Goal: Transaction & Acquisition: Purchase product/service

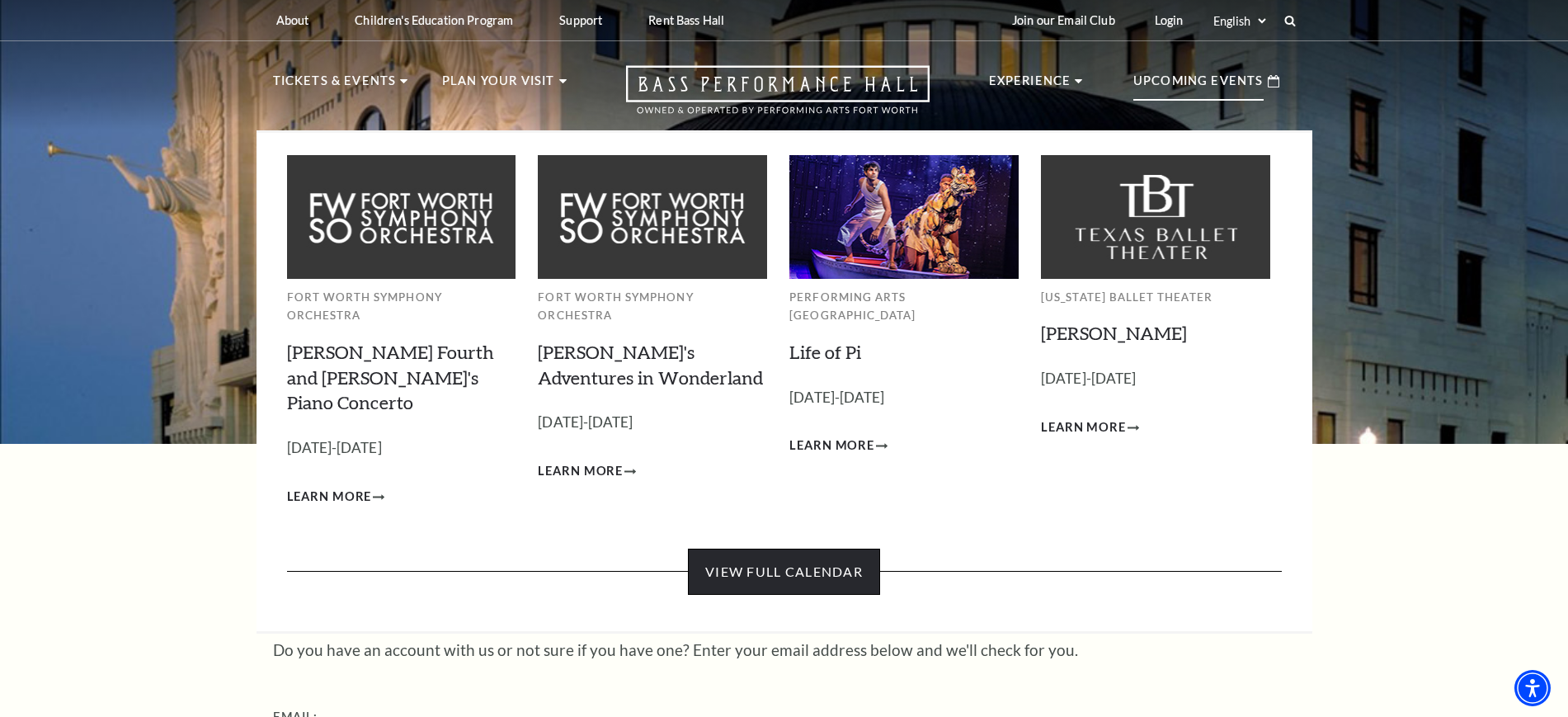
click at [801, 548] on link "View Full Calendar" at bounding box center [784, 571] width 193 height 46
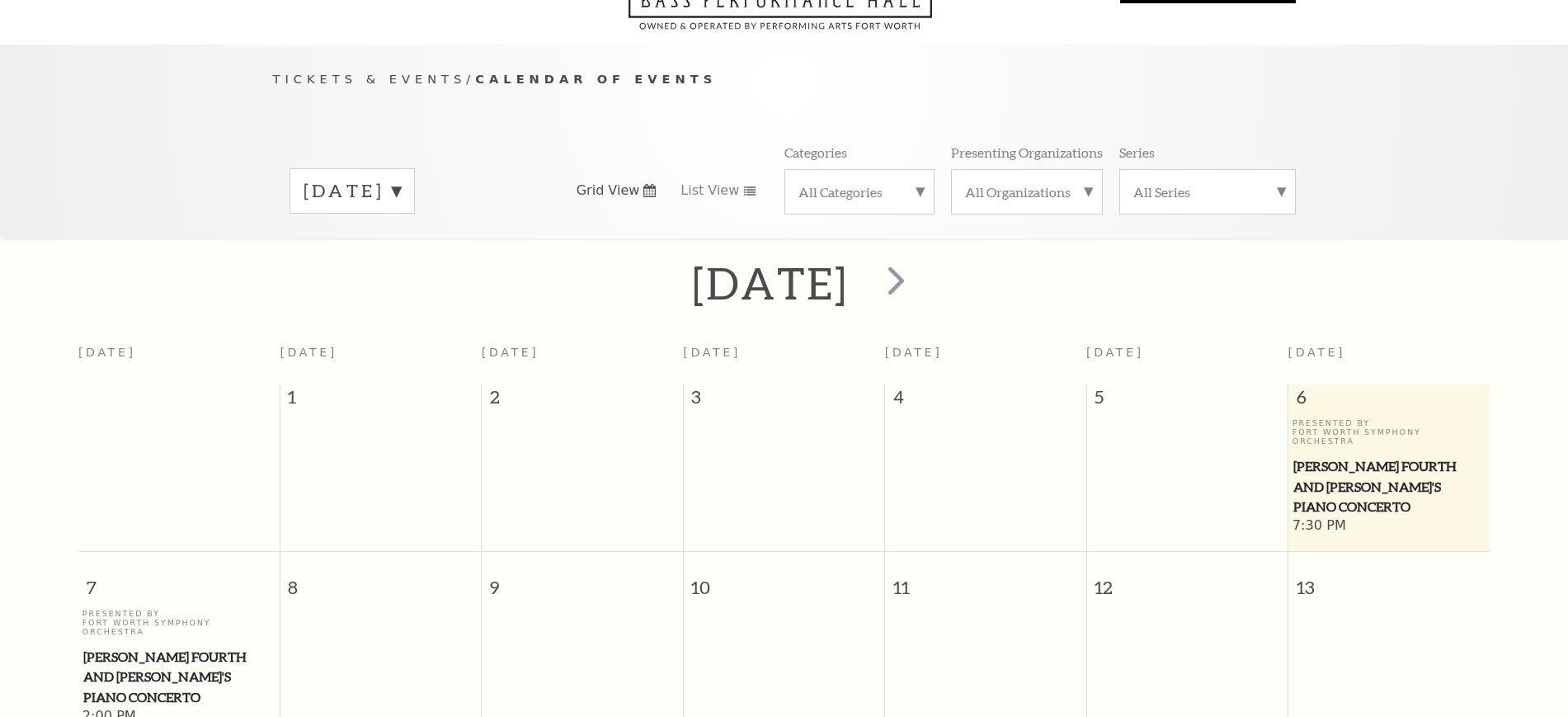
scroll to position [146, 0]
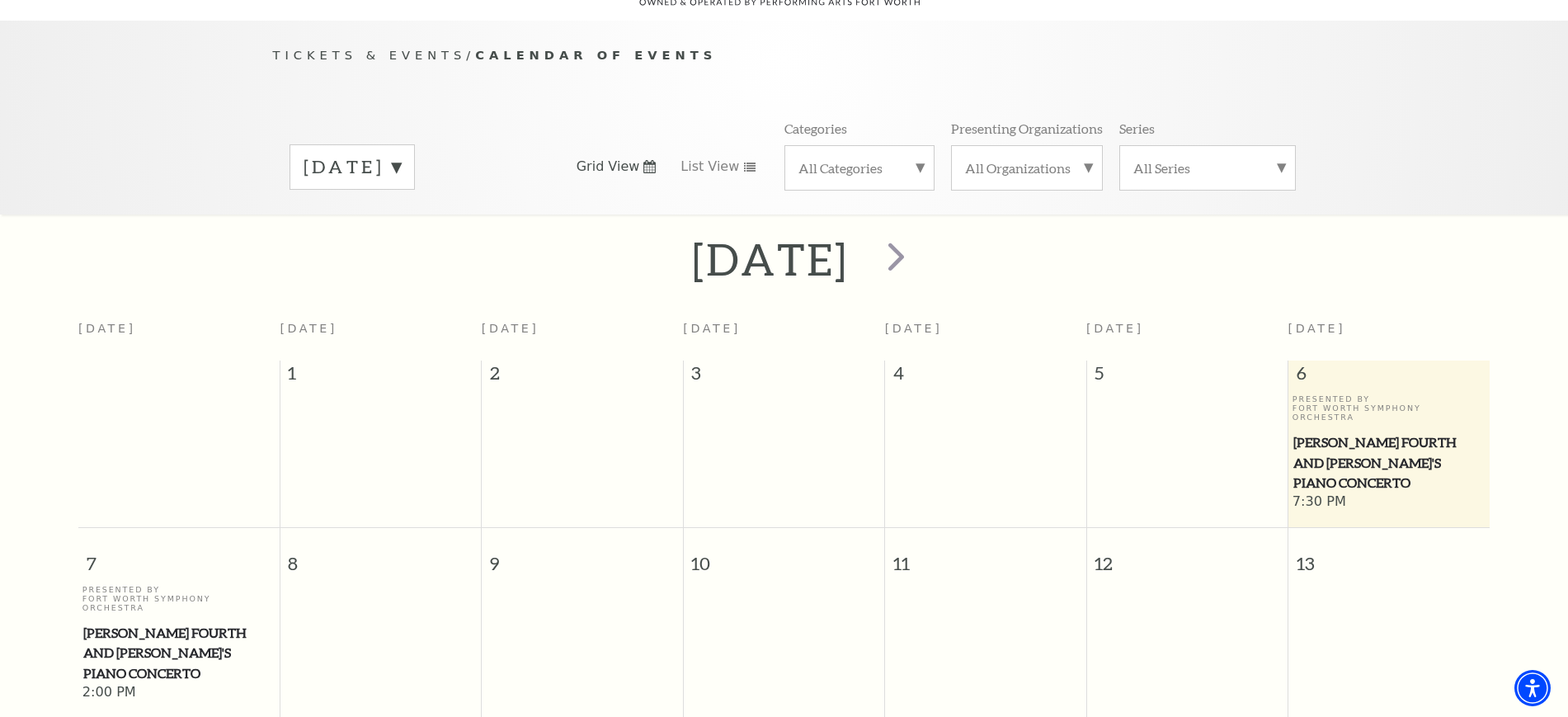
click at [1373, 432] on span "[PERSON_NAME] Fourth and [PERSON_NAME]'s Piano Concerto" at bounding box center [1389, 463] width 192 height 61
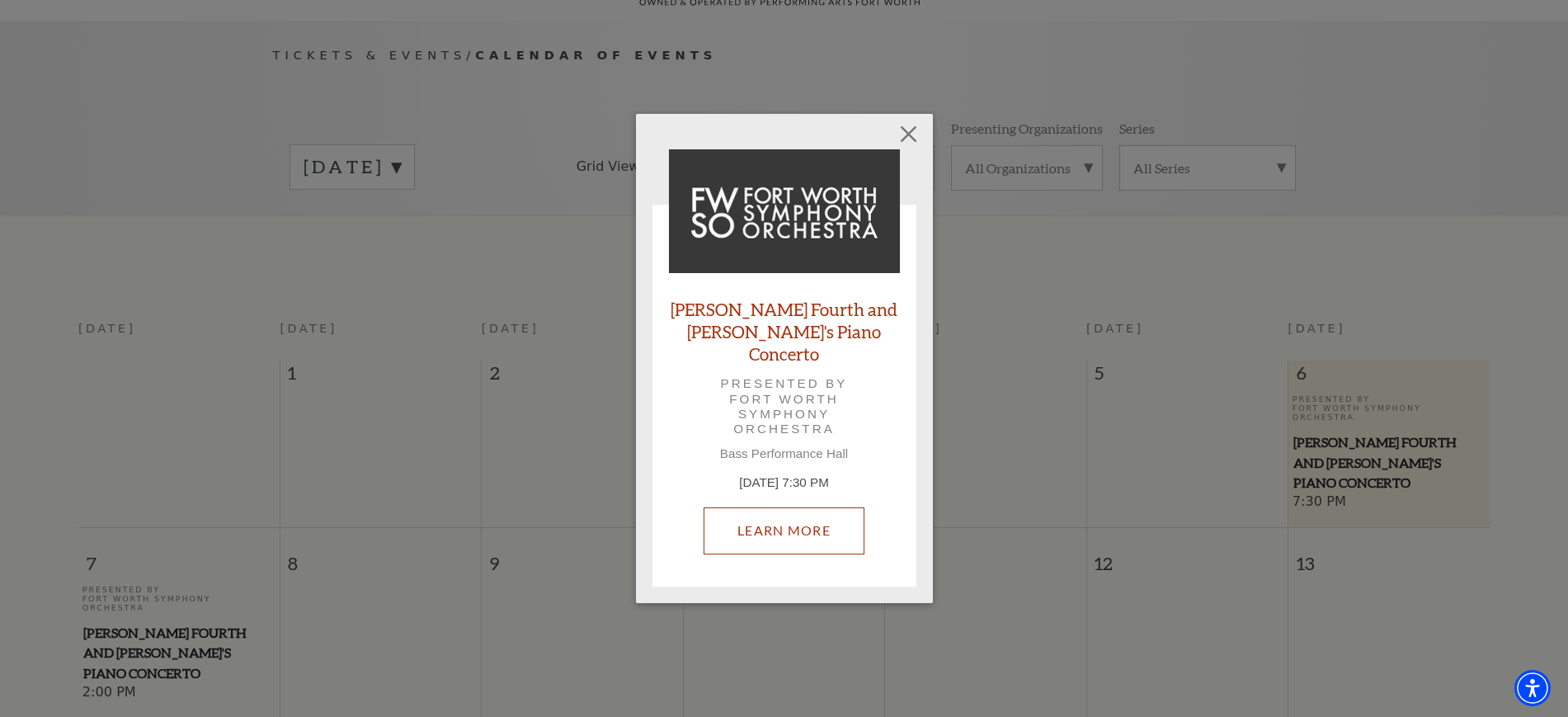
click at [737, 511] on link "Learn More" at bounding box center [784, 530] width 161 height 46
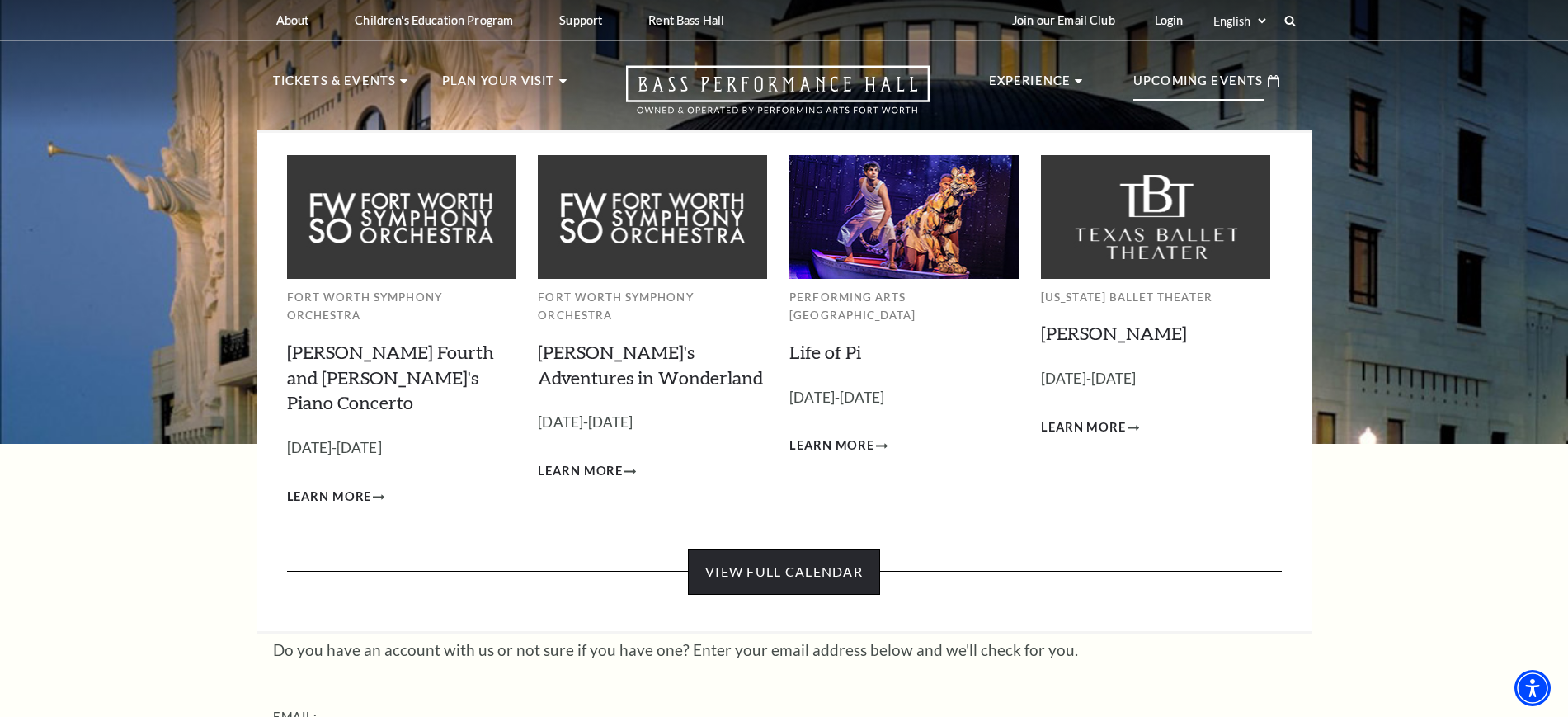
click at [783, 548] on link "View Full Calendar" at bounding box center [784, 571] width 193 height 46
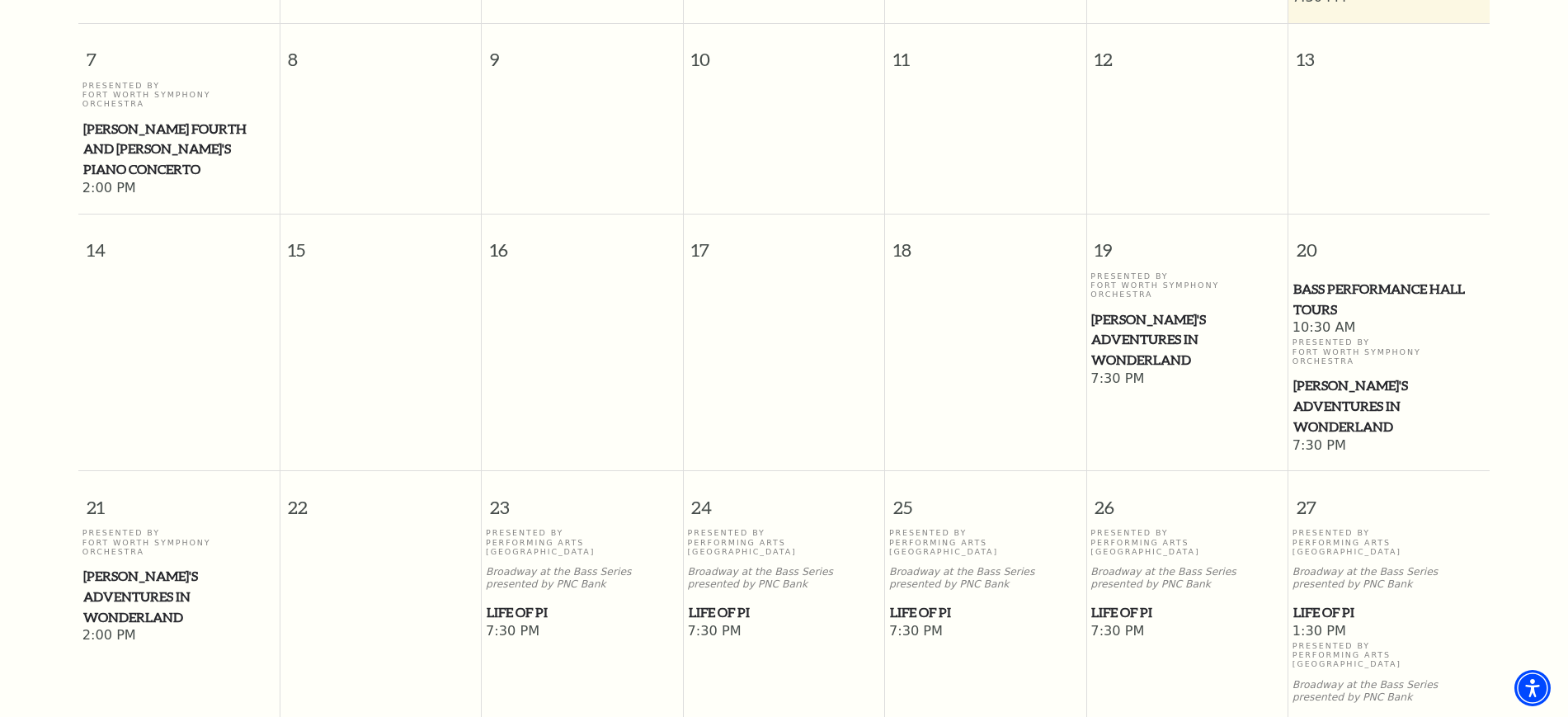
scroll to position [661, 0]
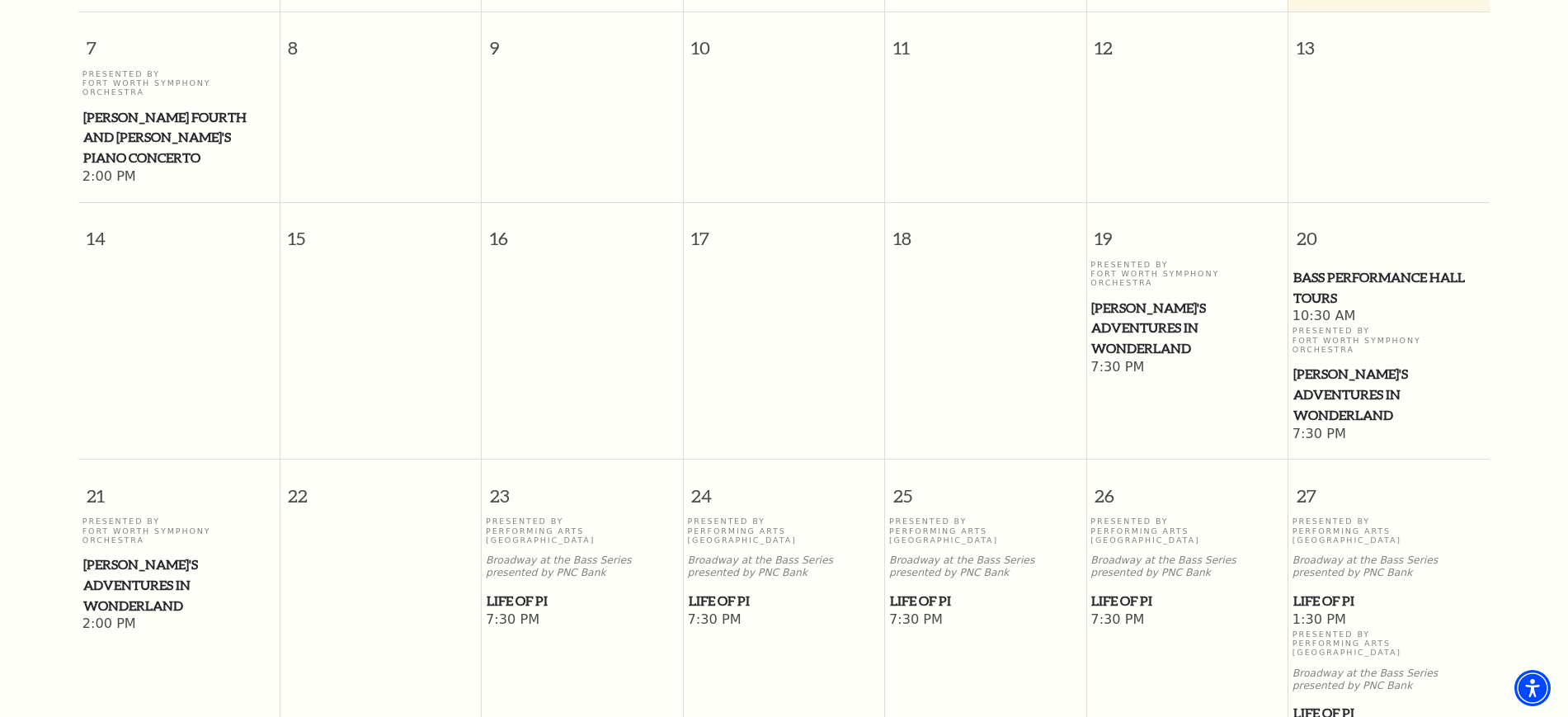
click at [719, 591] on span "Life of Pi" at bounding box center [784, 601] width 192 height 21
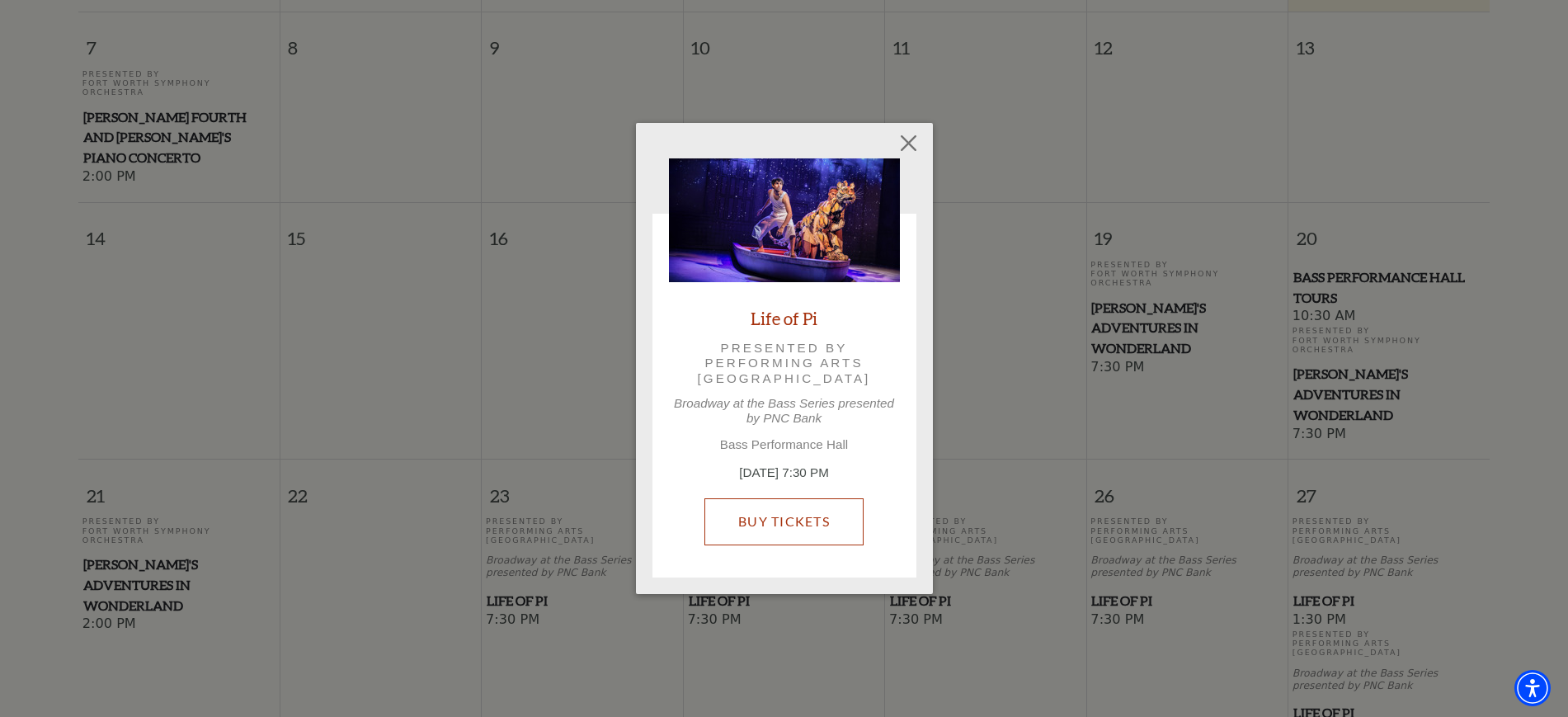
click at [757, 517] on link "Buy Tickets" at bounding box center [784, 521] width 160 height 46
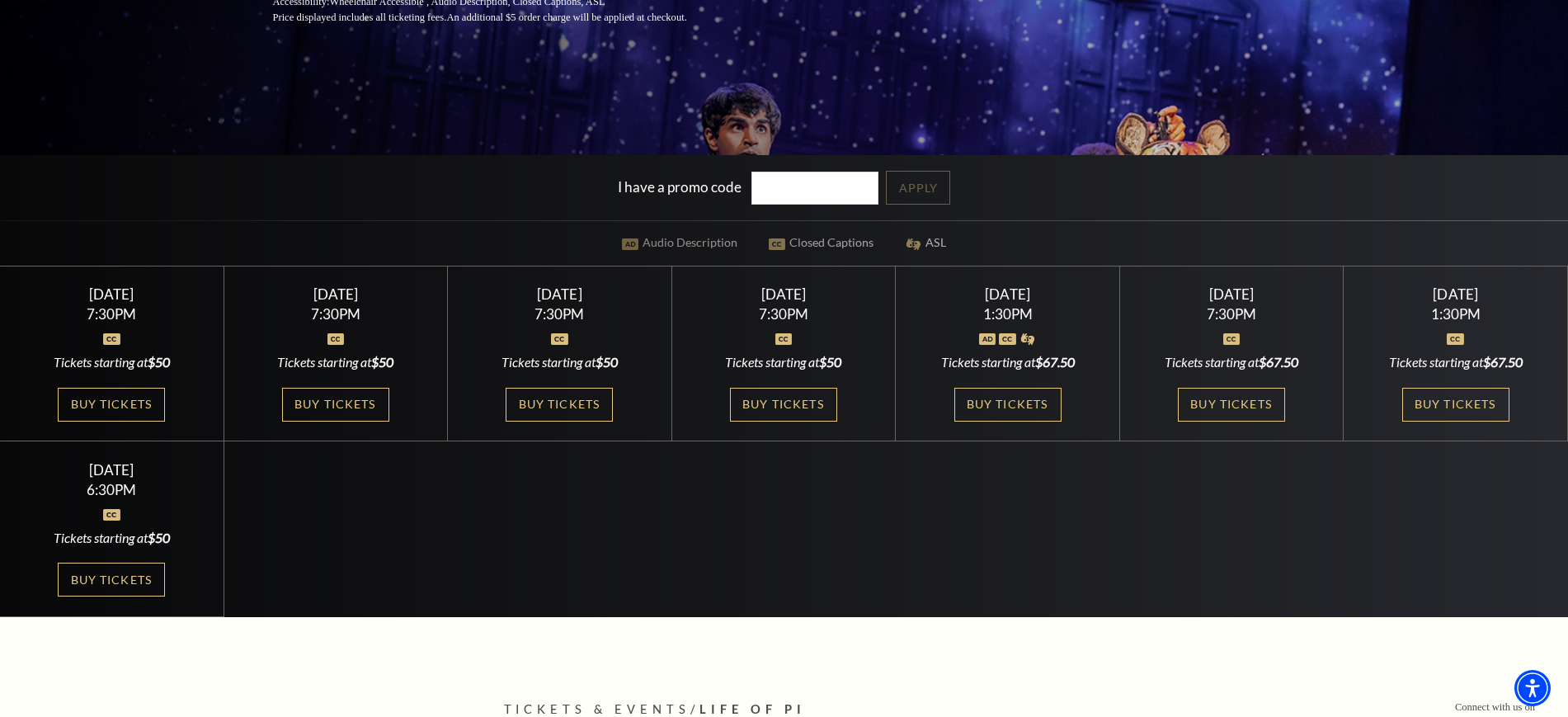
scroll to position [412, 0]
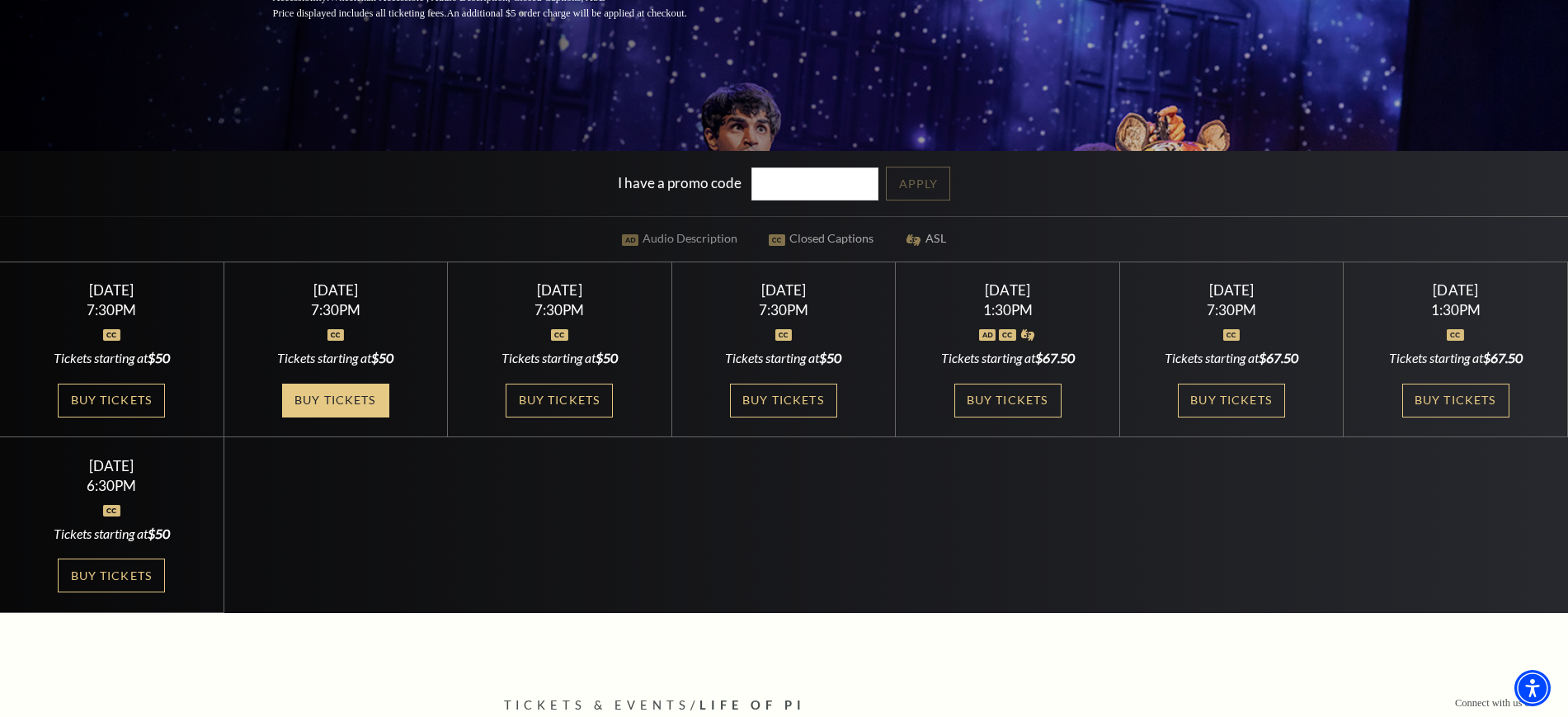
click at [332, 391] on link "Buy Tickets" at bounding box center [336, 400] width 107 height 34
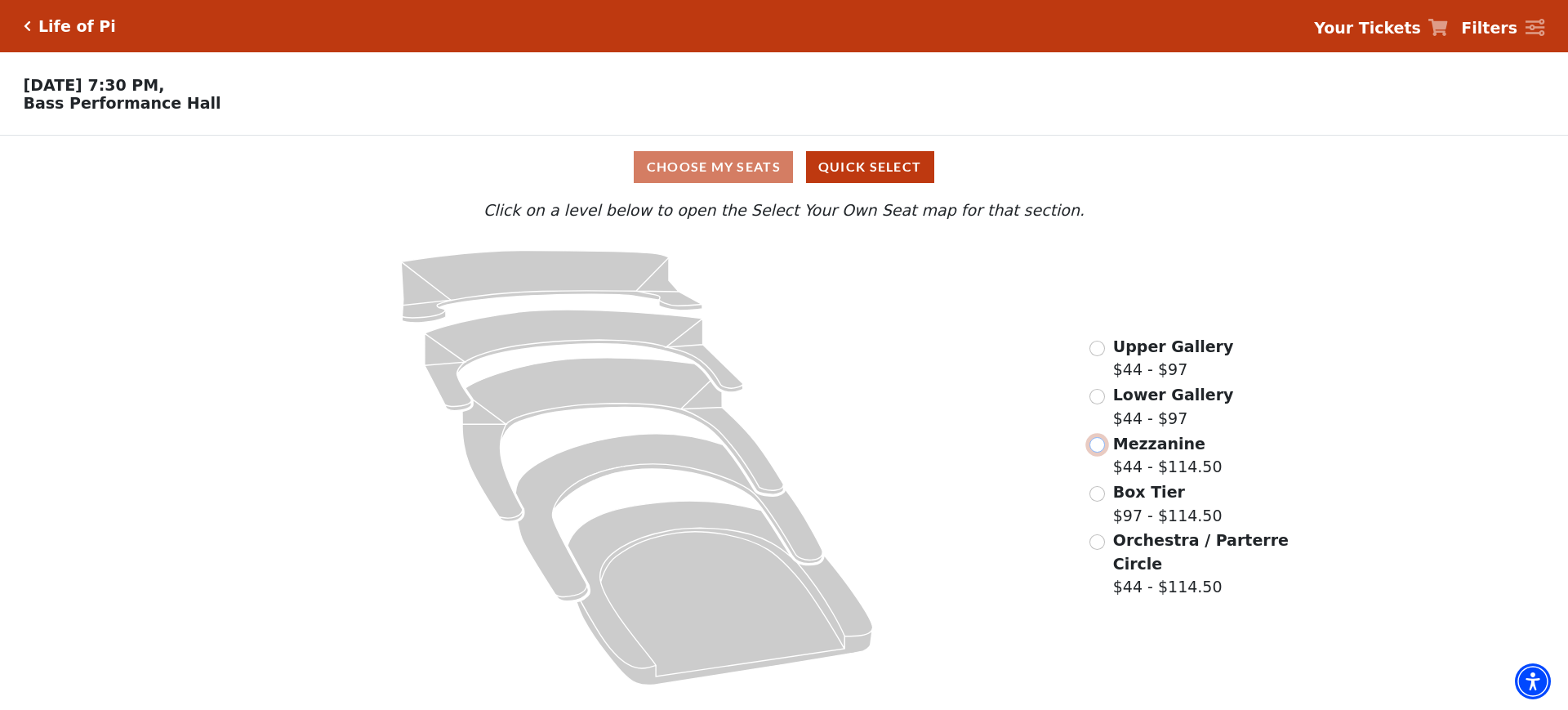
click at [1096, 451] on input "Mezzanine$44 - $114.50\a" at bounding box center [1098, 444] width 16 height 16
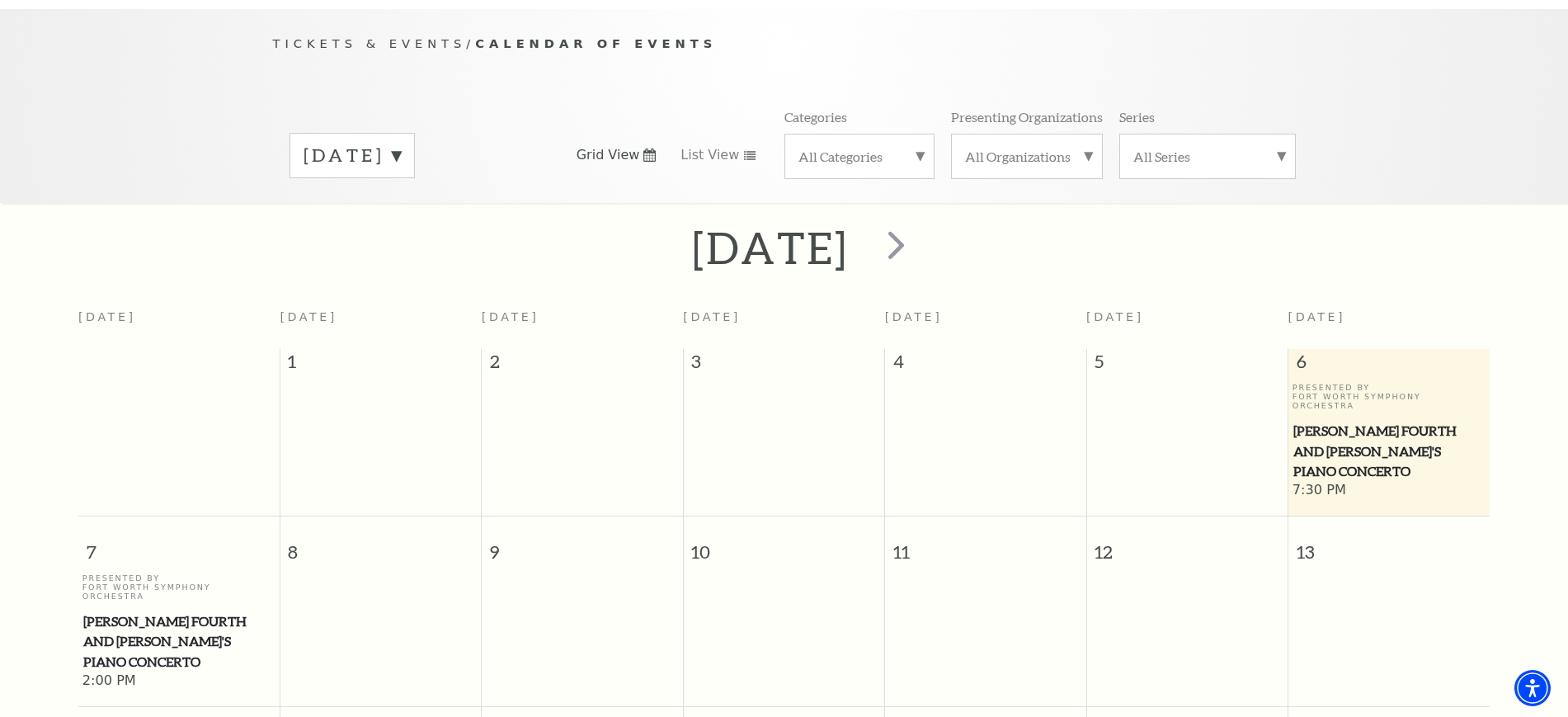
scroll to position [146, 0]
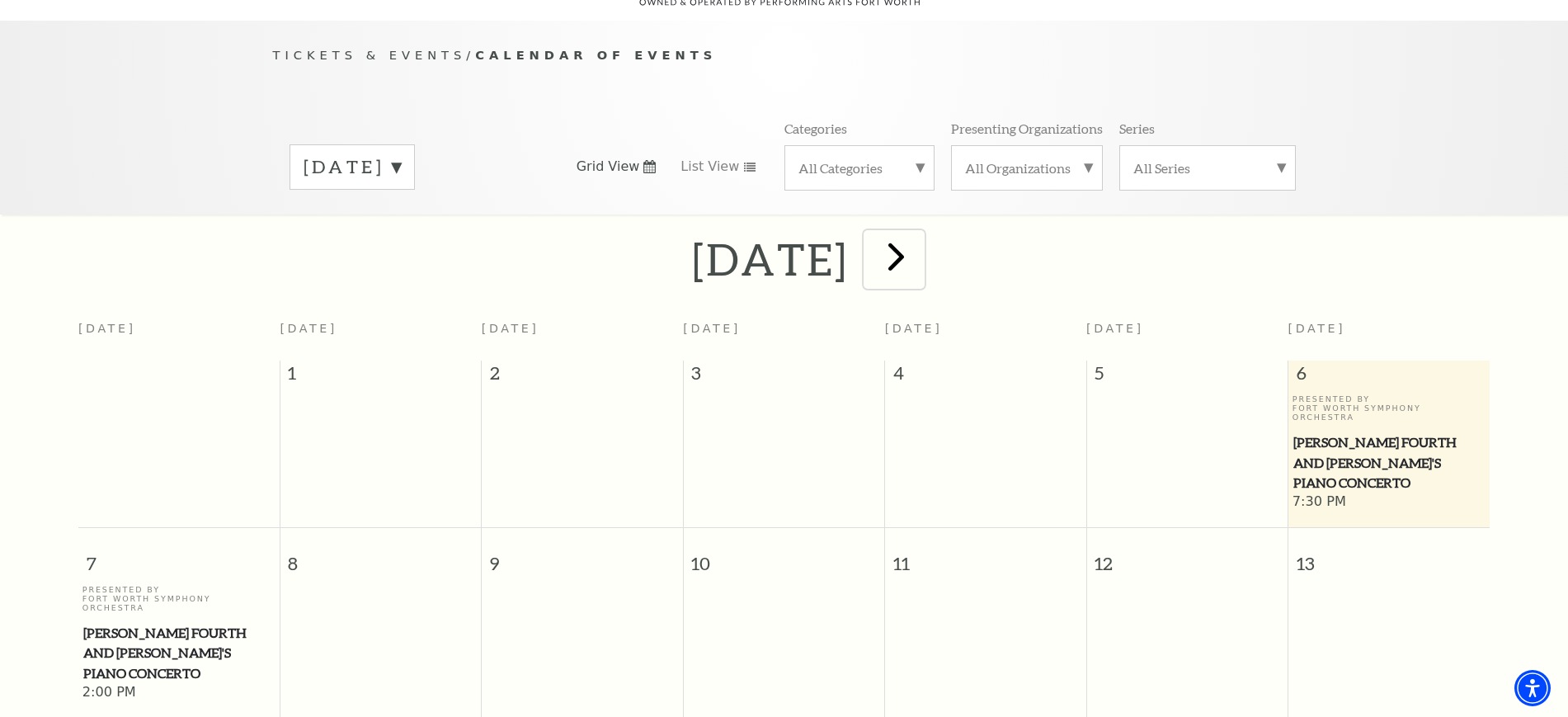
click at [920, 242] on span "next" at bounding box center [896, 256] width 47 height 47
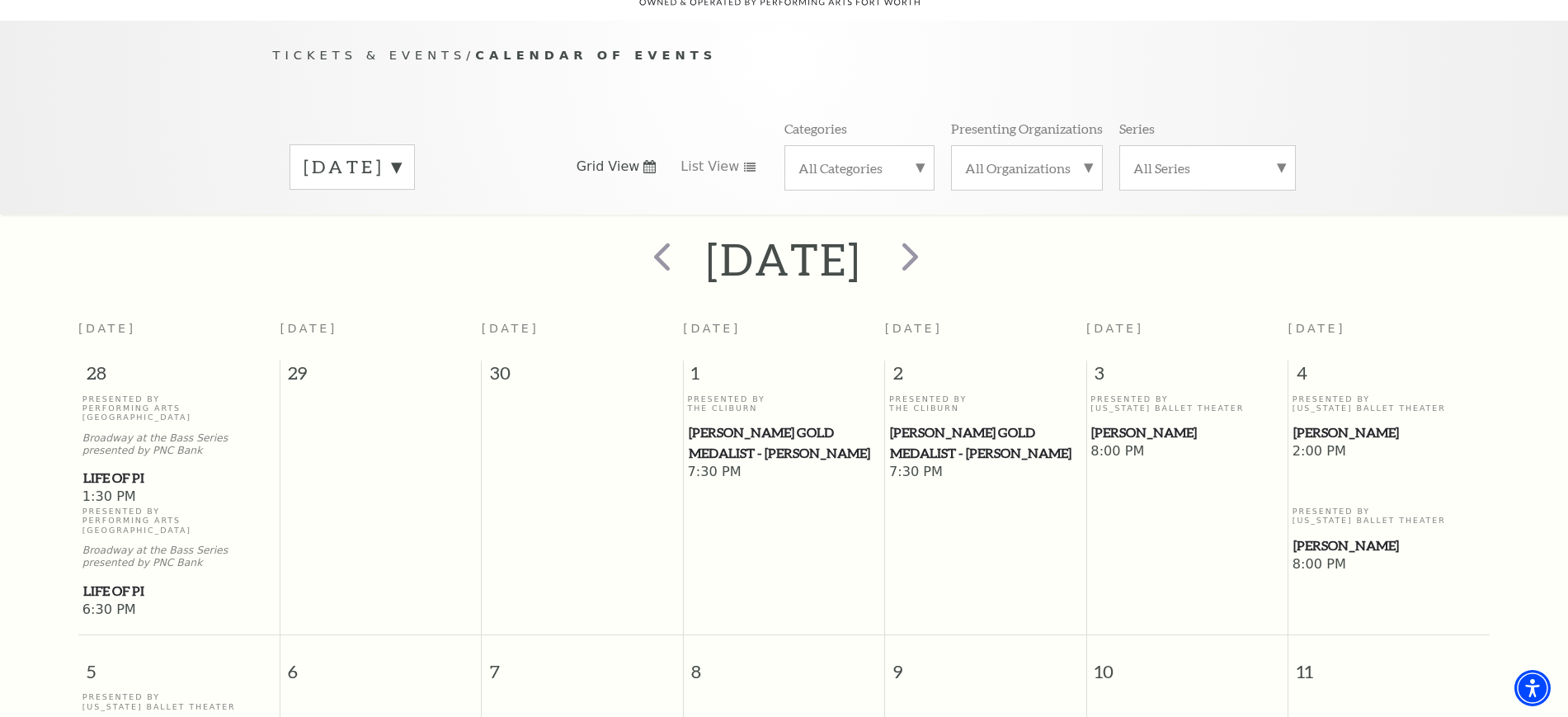
click at [1333, 423] on span "[PERSON_NAME]" at bounding box center [1389, 433] width 192 height 21
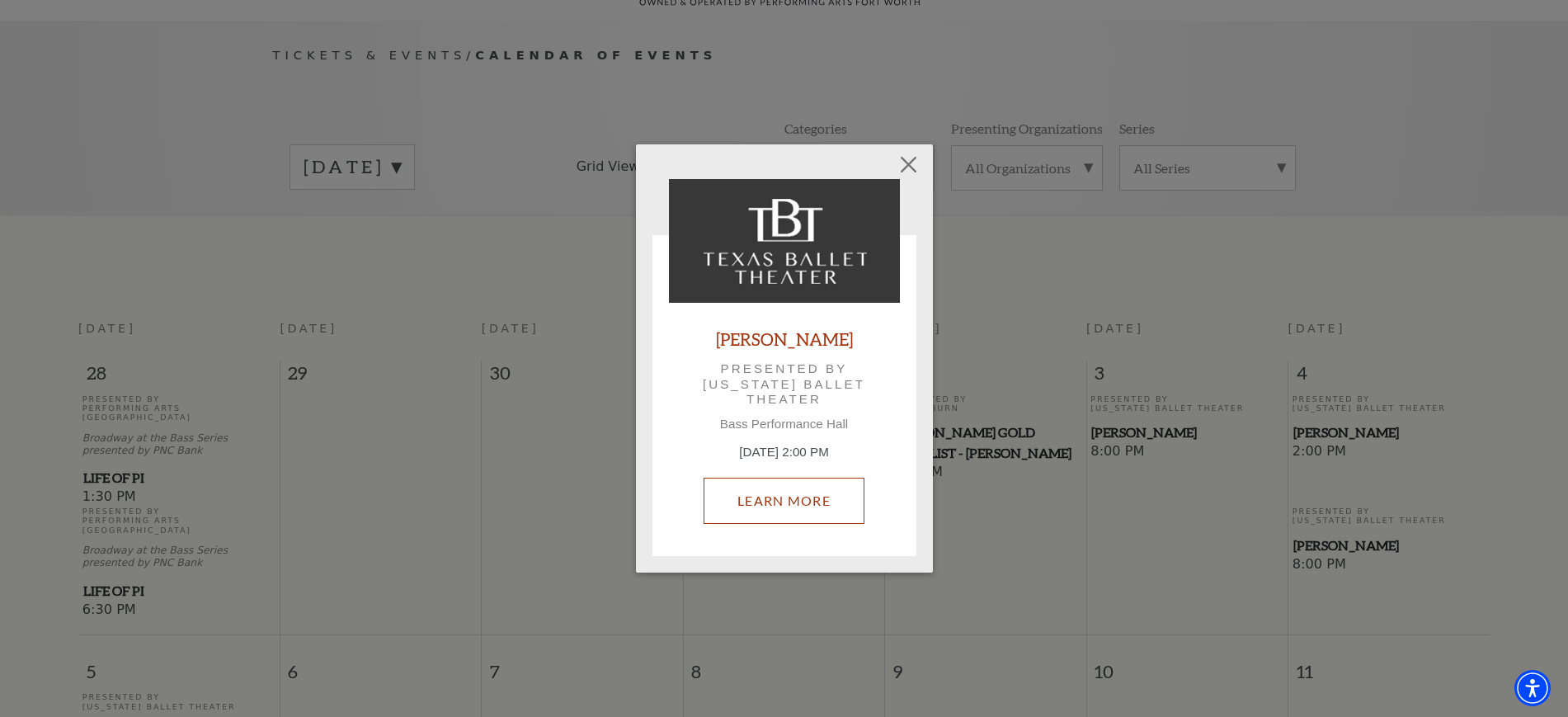
click at [775, 493] on link "Learn More" at bounding box center [784, 500] width 161 height 46
click at [904, 164] on button "Close" at bounding box center [908, 164] width 31 height 31
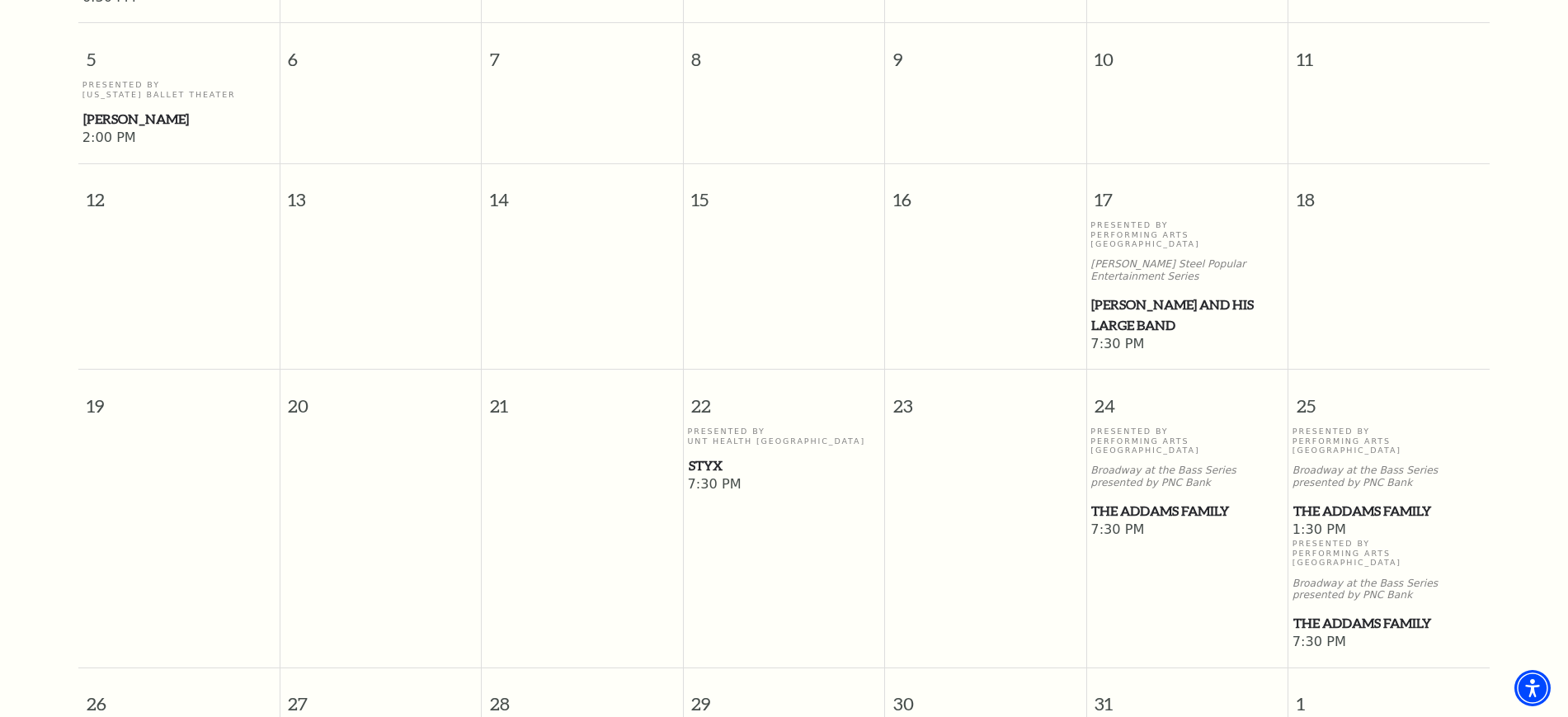
scroll to position [764, 0]
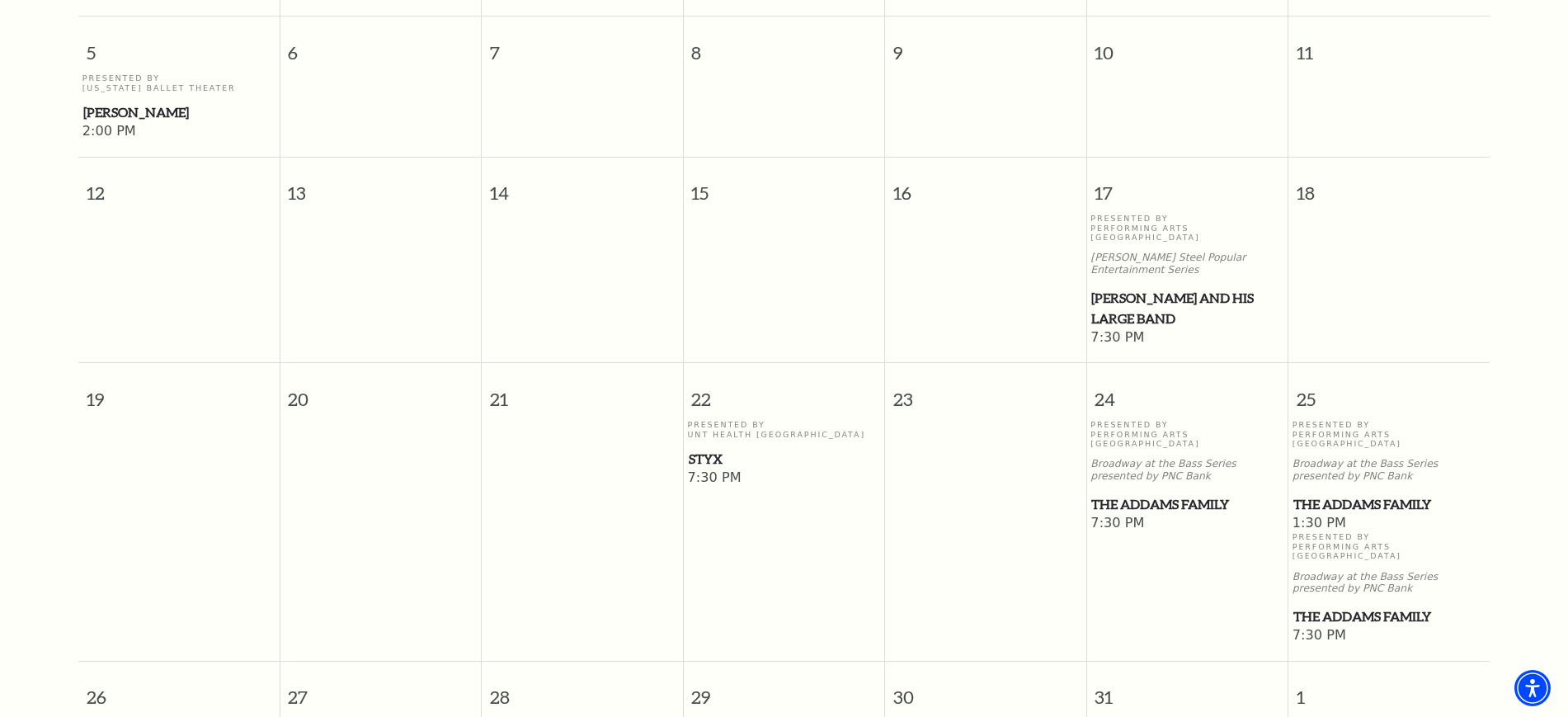
click at [1181, 494] on span "The Addams Family" at bounding box center [1187, 504] width 192 height 21
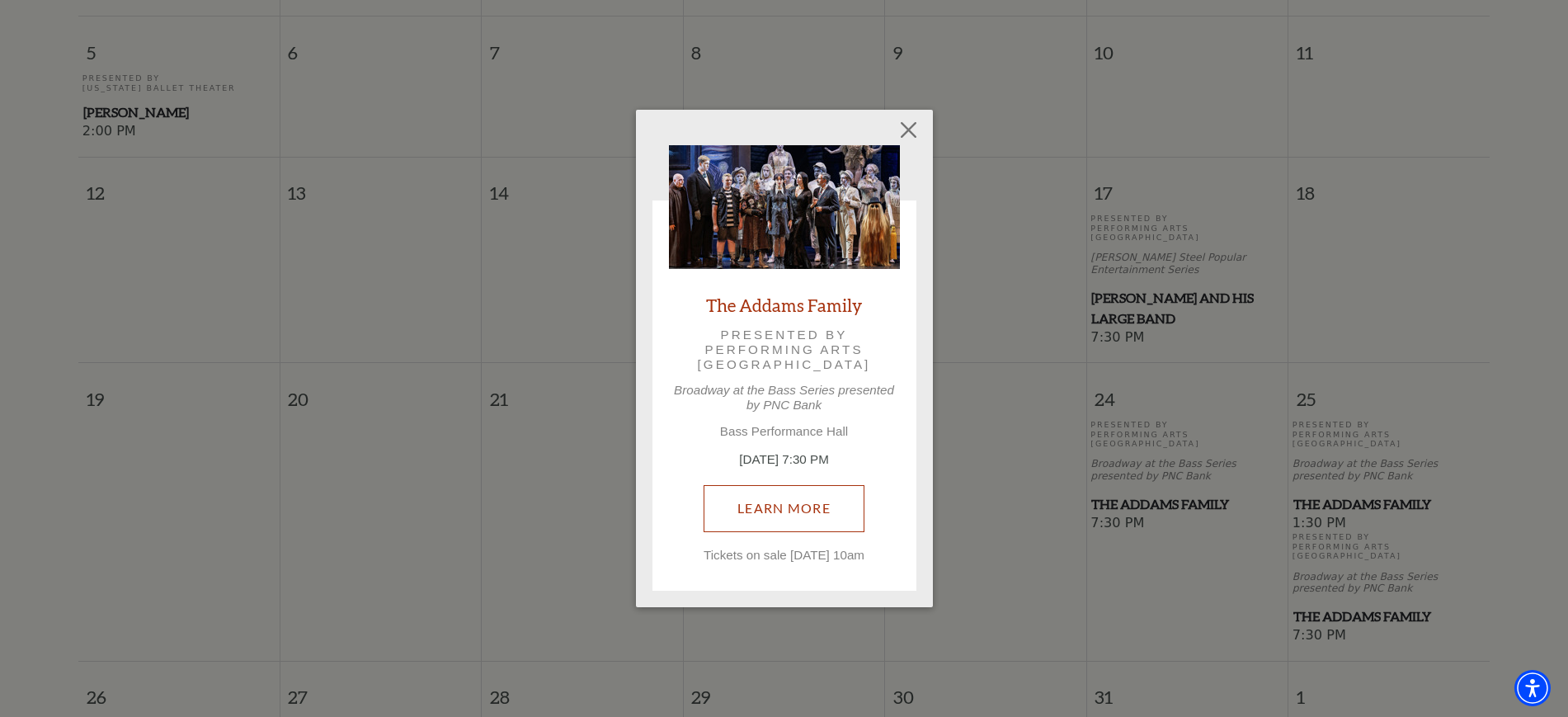
click at [784, 504] on link "Learn More" at bounding box center [784, 508] width 161 height 46
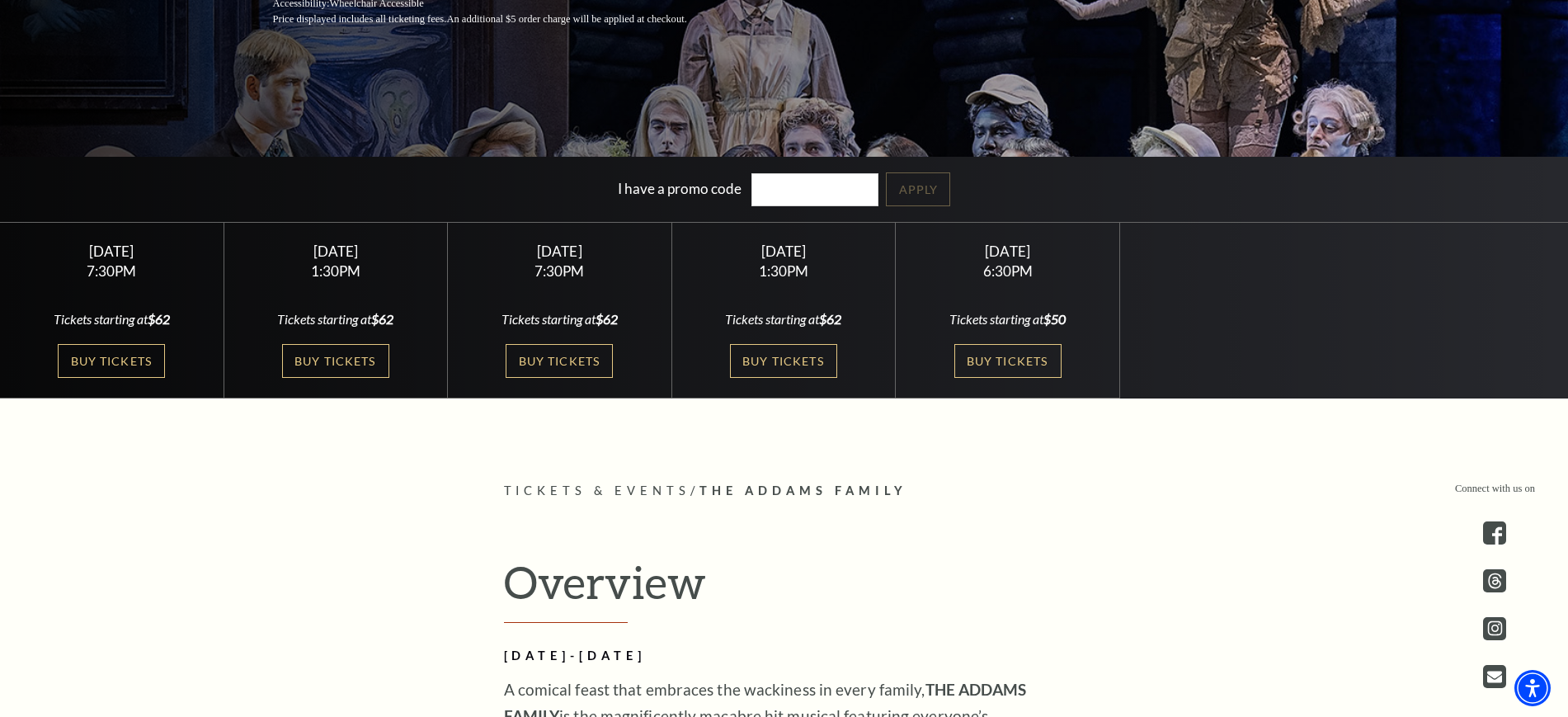
scroll to position [516, 0]
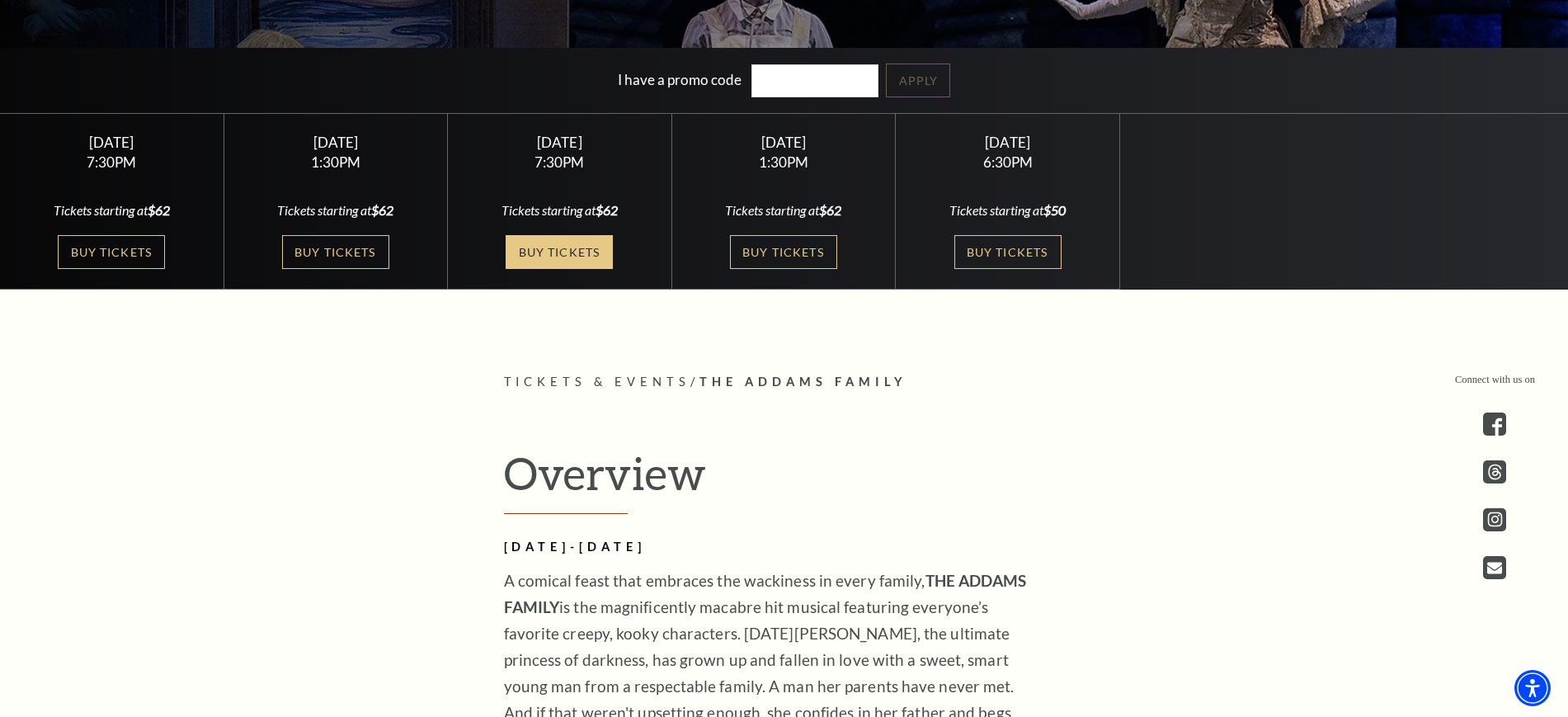
click at [584, 235] on link "Buy Tickets" at bounding box center [559, 252] width 107 height 34
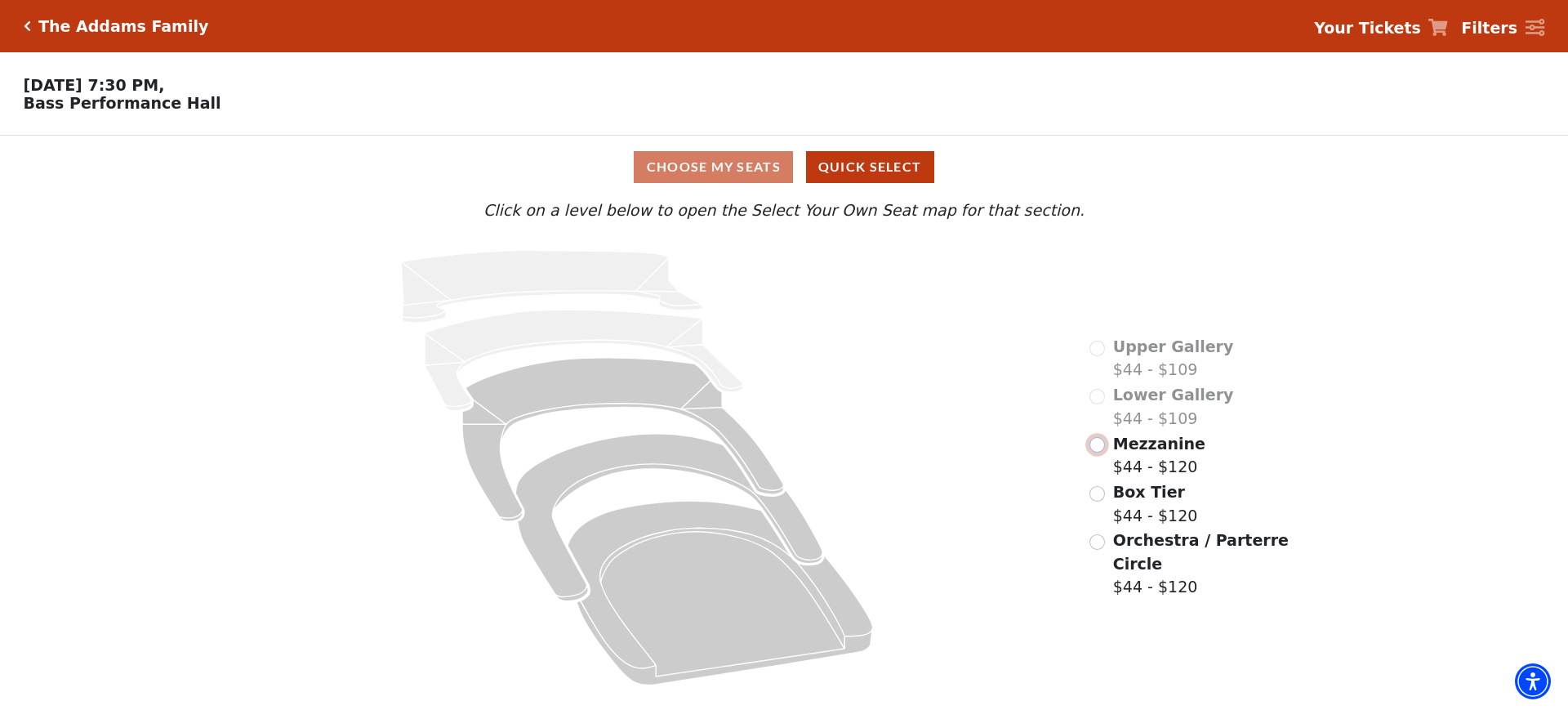
click at [1095, 452] on input "Mezzanine$44 - $120\a" at bounding box center [1098, 444] width 16 height 16
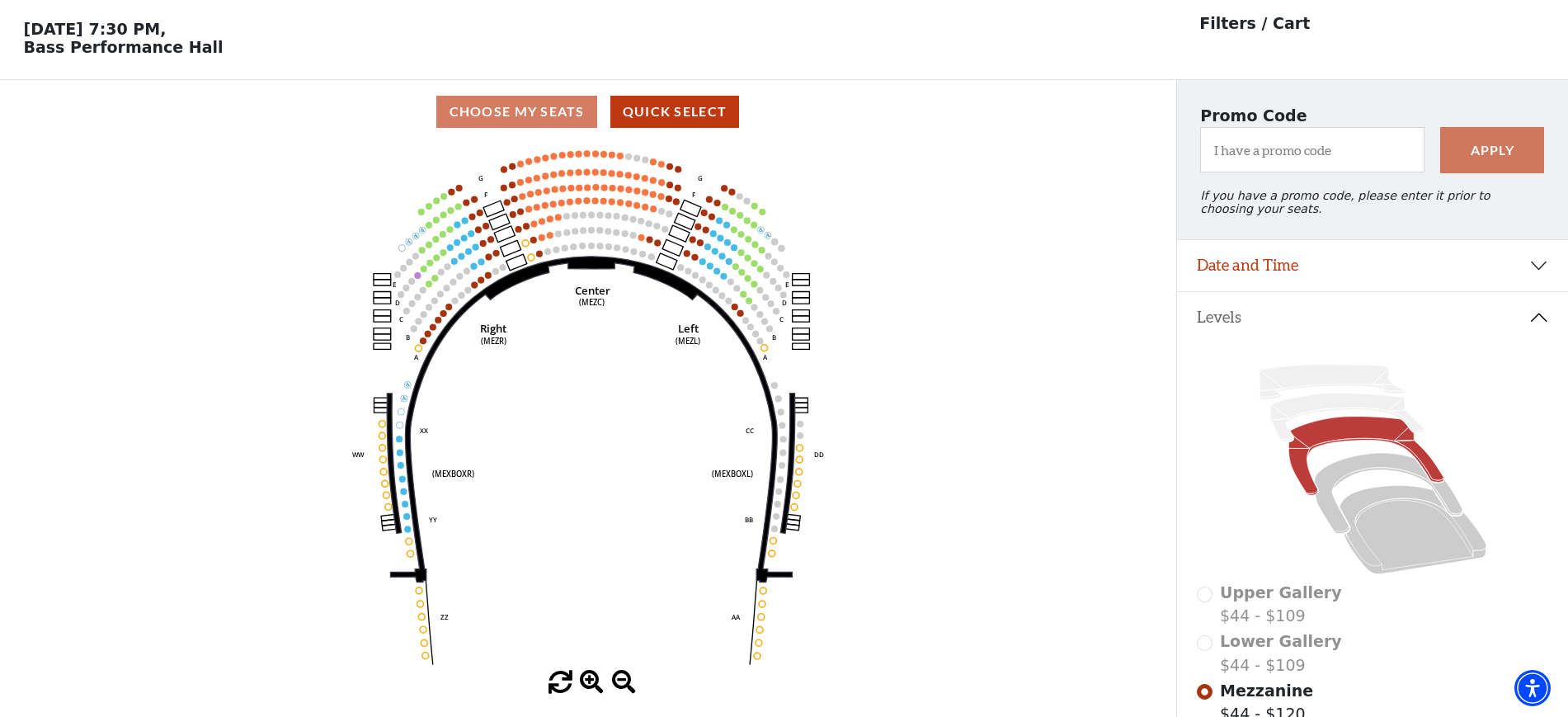
scroll to position [77, 0]
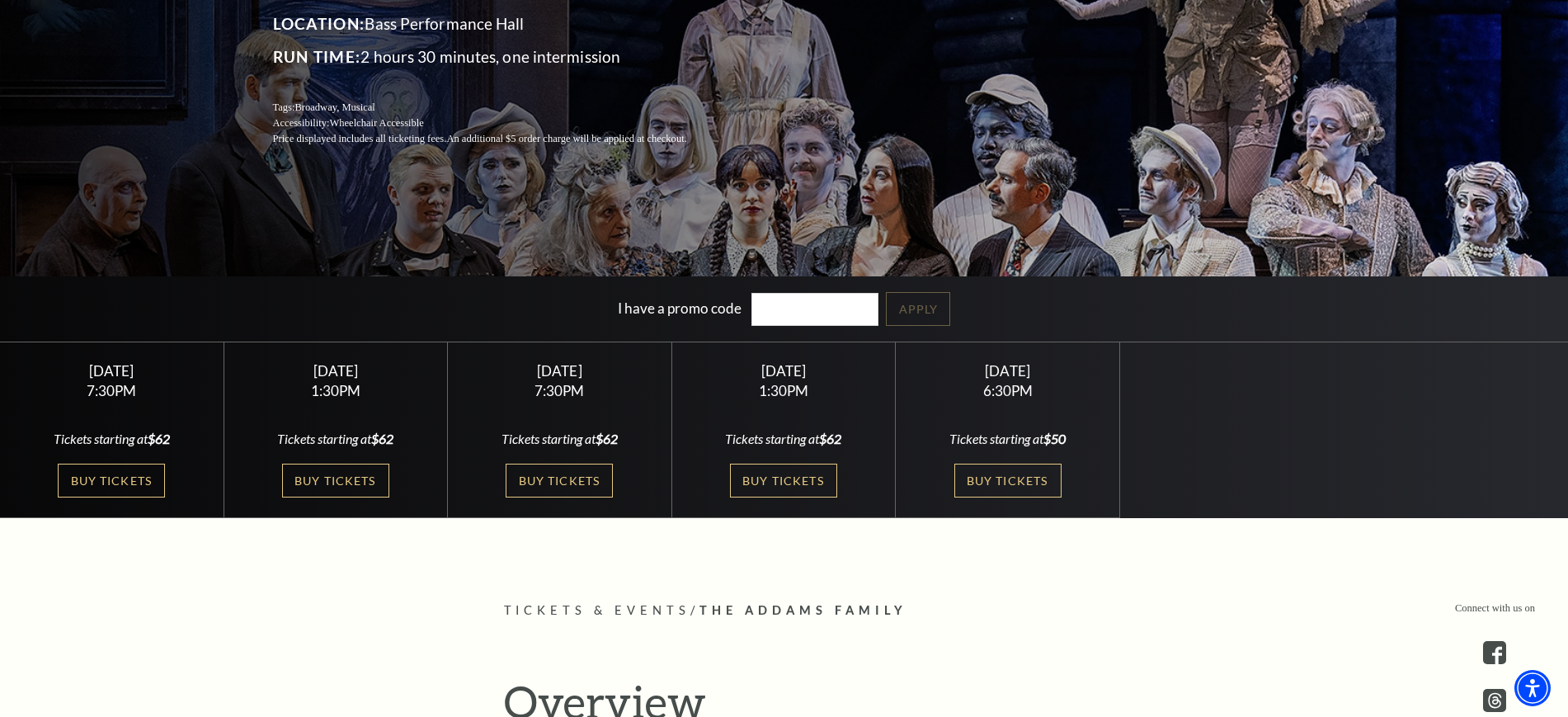
scroll to position [309, 0]
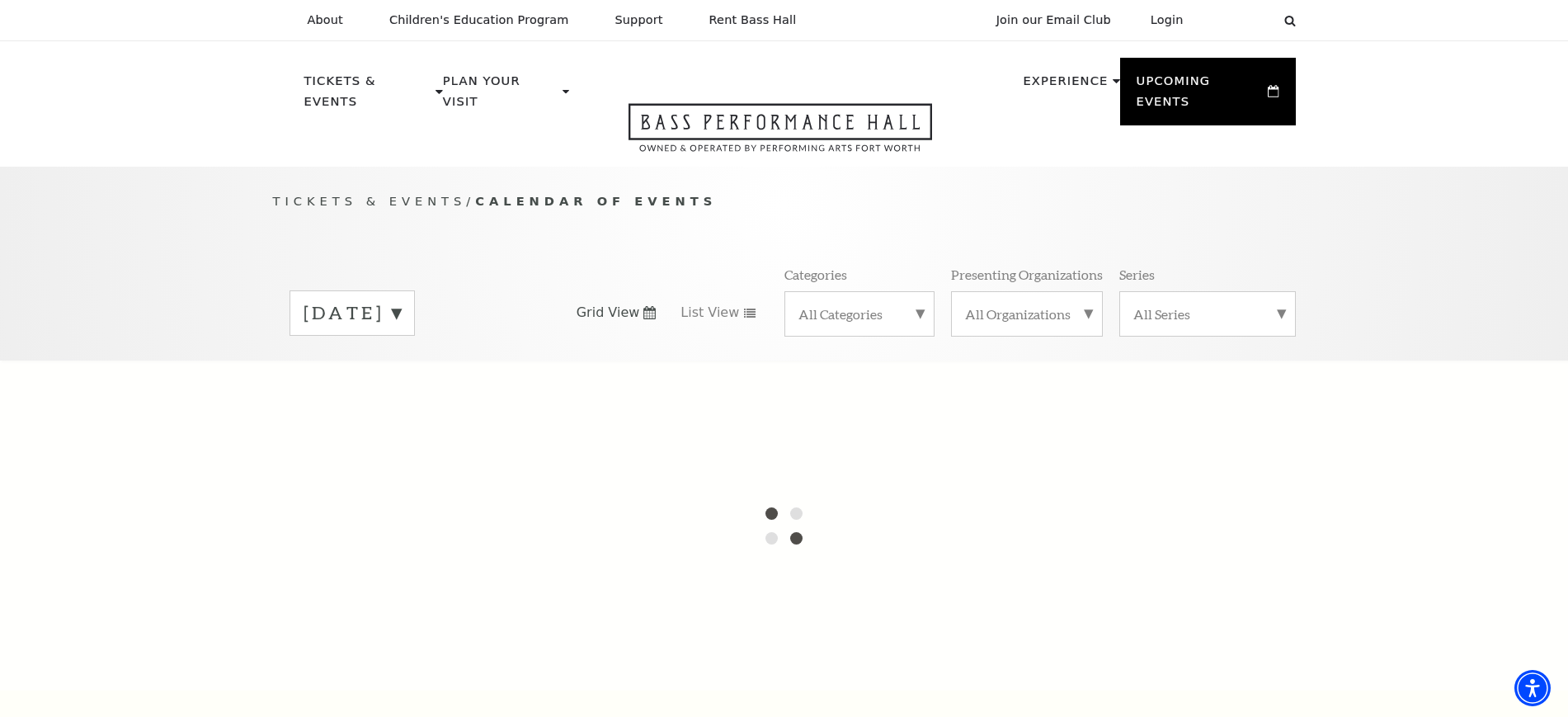
click at [401, 301] on label "[DATE]" at bounding box center [352, 313] width 98 height 25
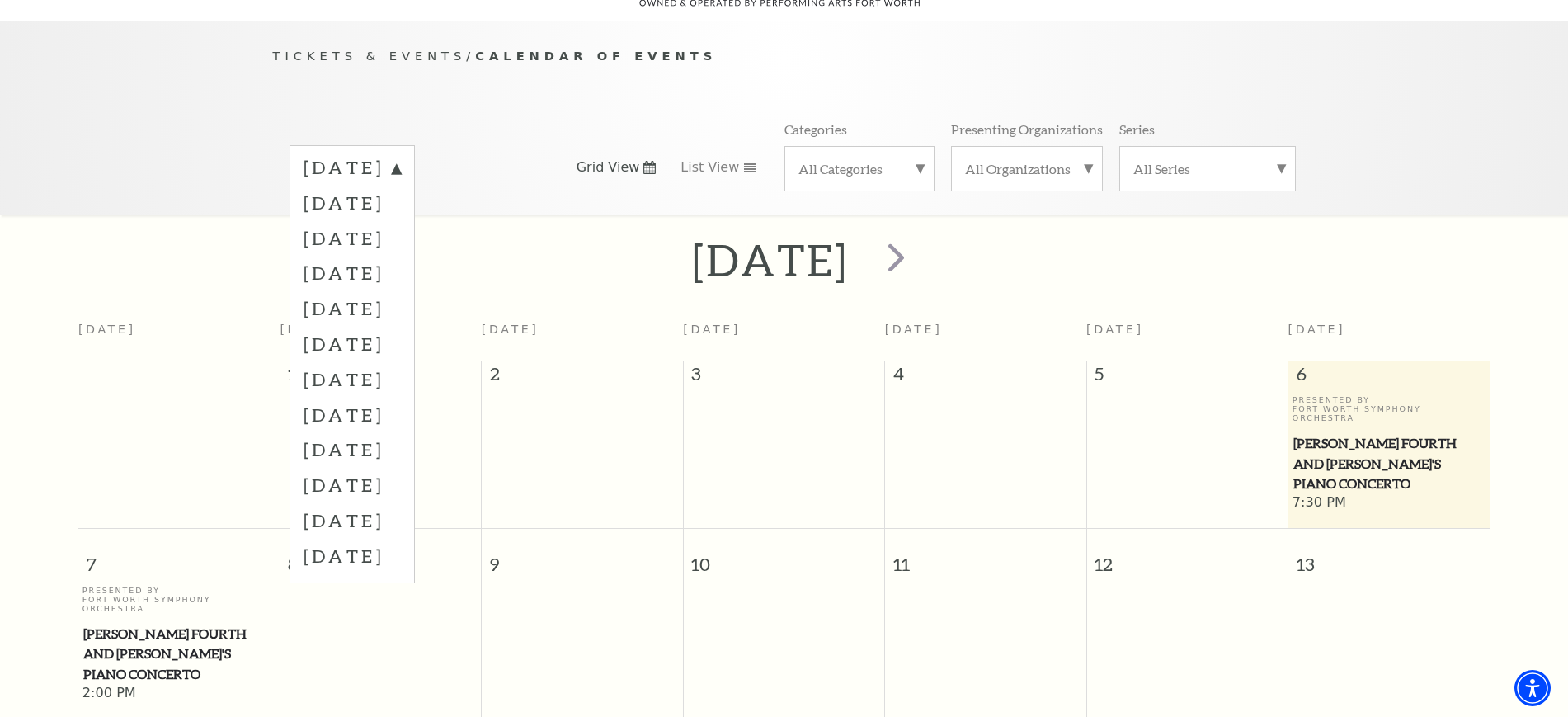
scroll to position [146, 0]
click at [352, 220] on label "November 2025" at bounding box center [352, 237] width 98 height 36
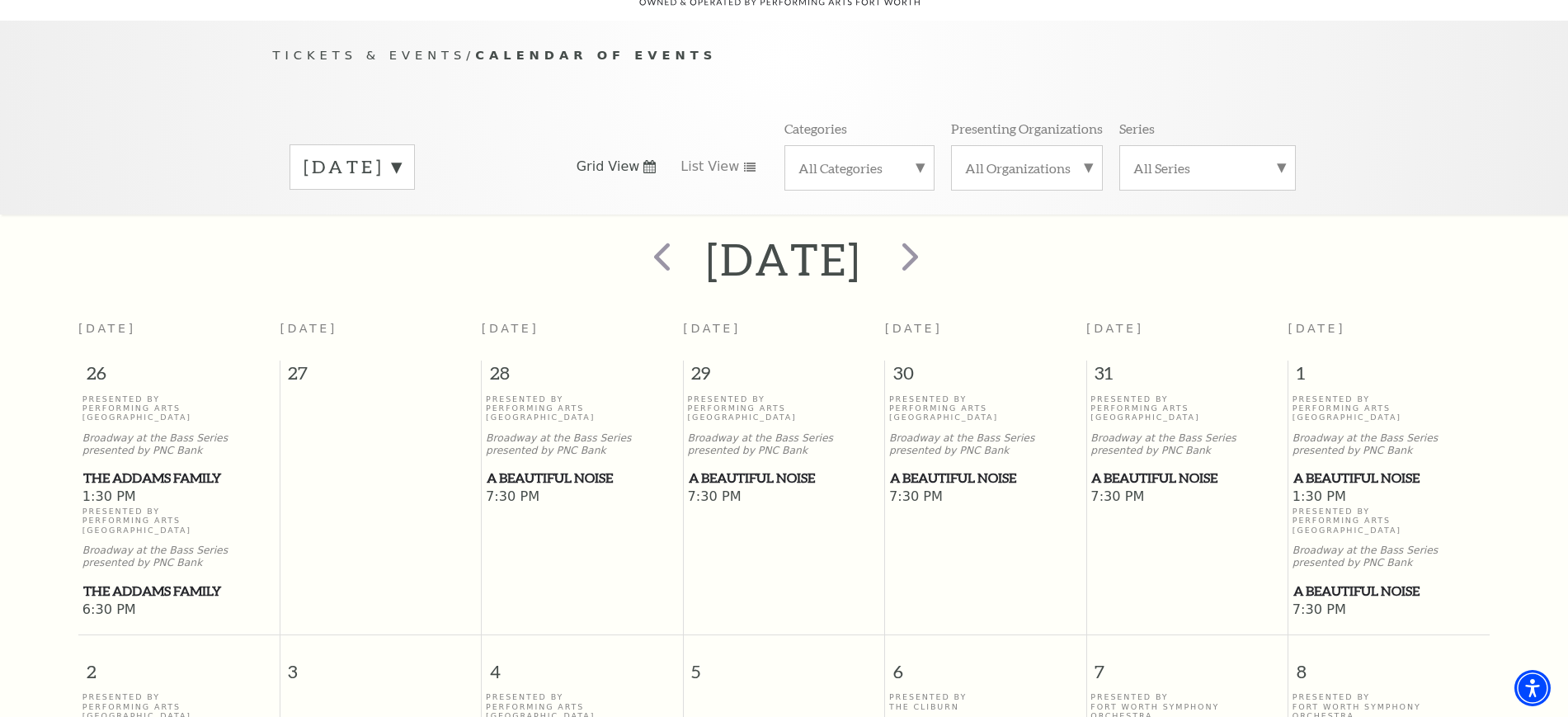
click at [1165, 468] on span "A Beautiful Noise" at bounding box center [1187, 478] width 192 height 21
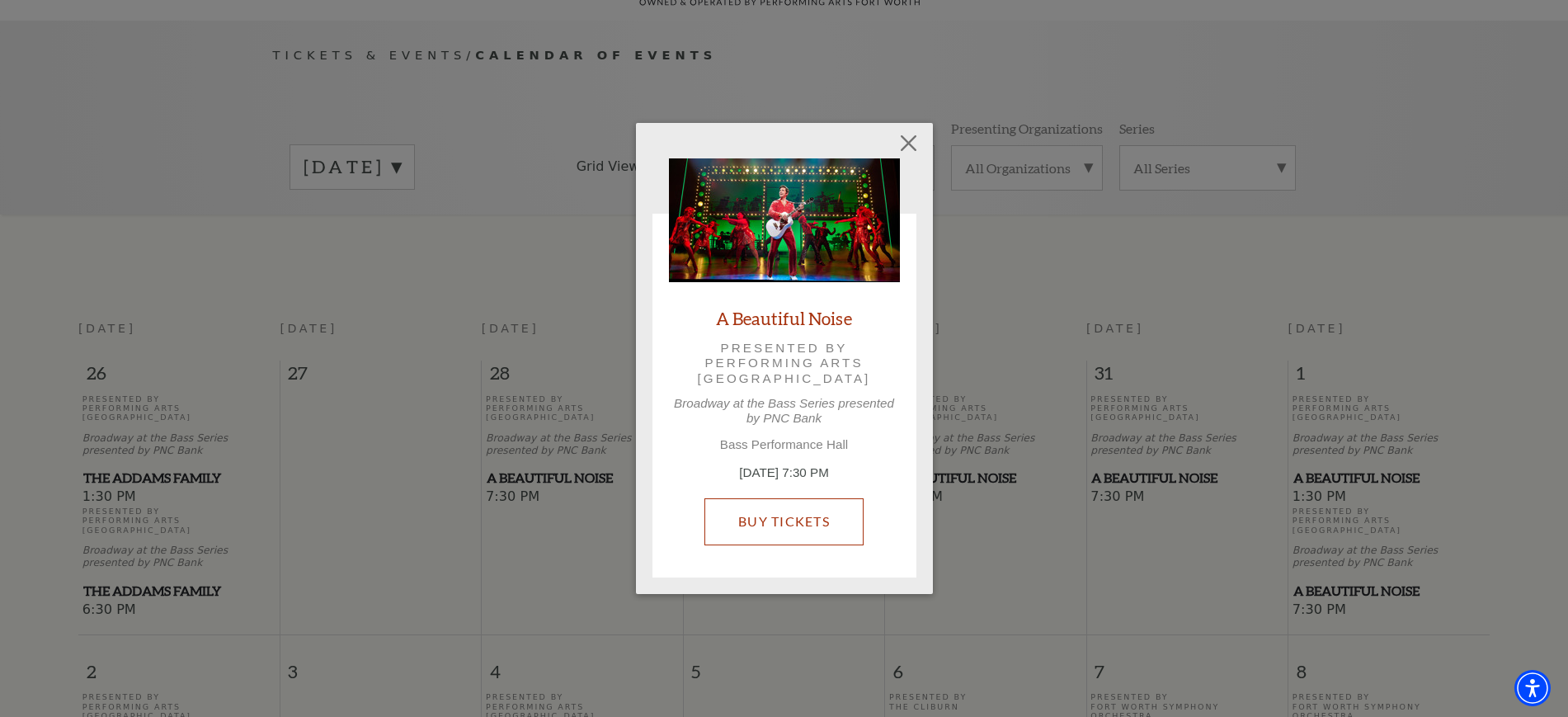
click at [807, 520] on link "Buy Tickets" at bounding box center [784, 521] width 160 height 46
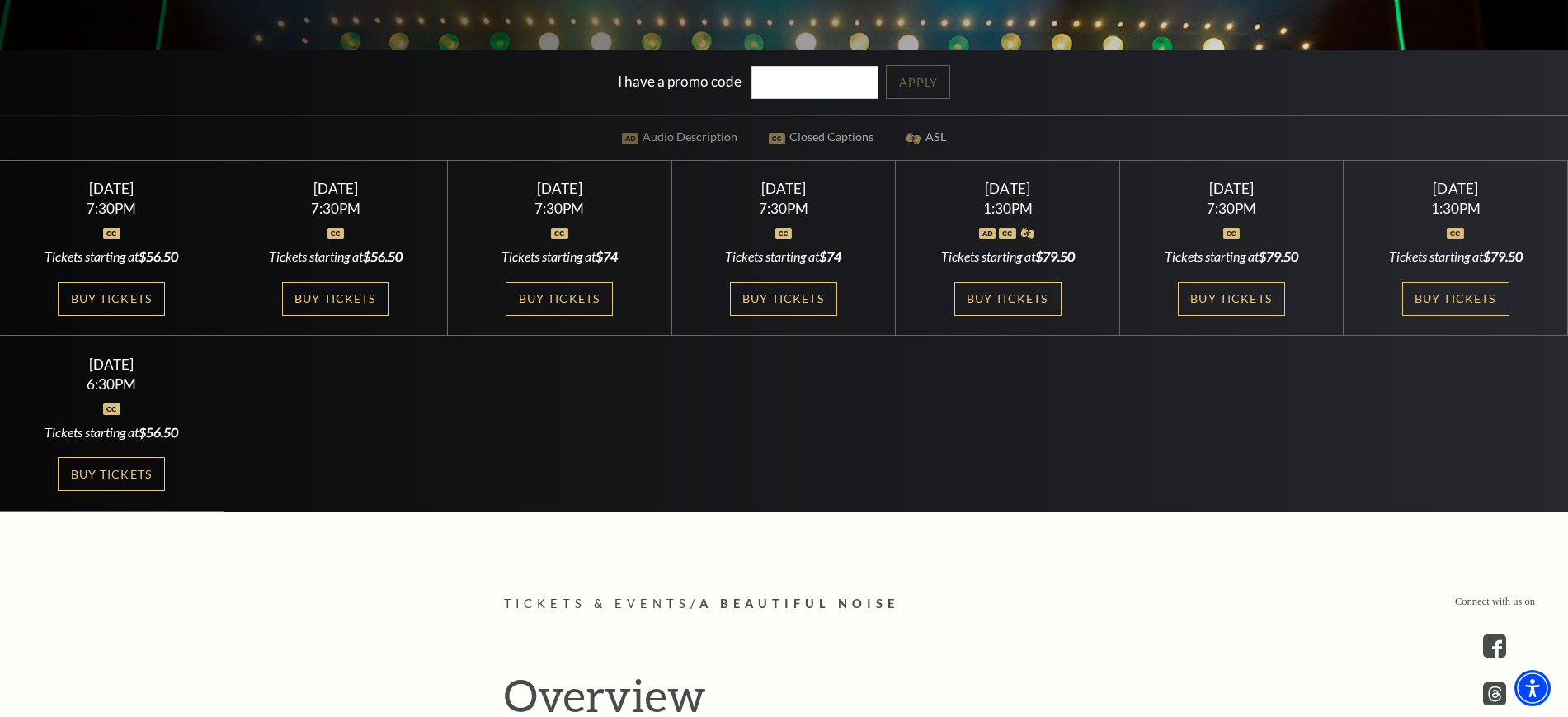
scroll to position [516, 0]
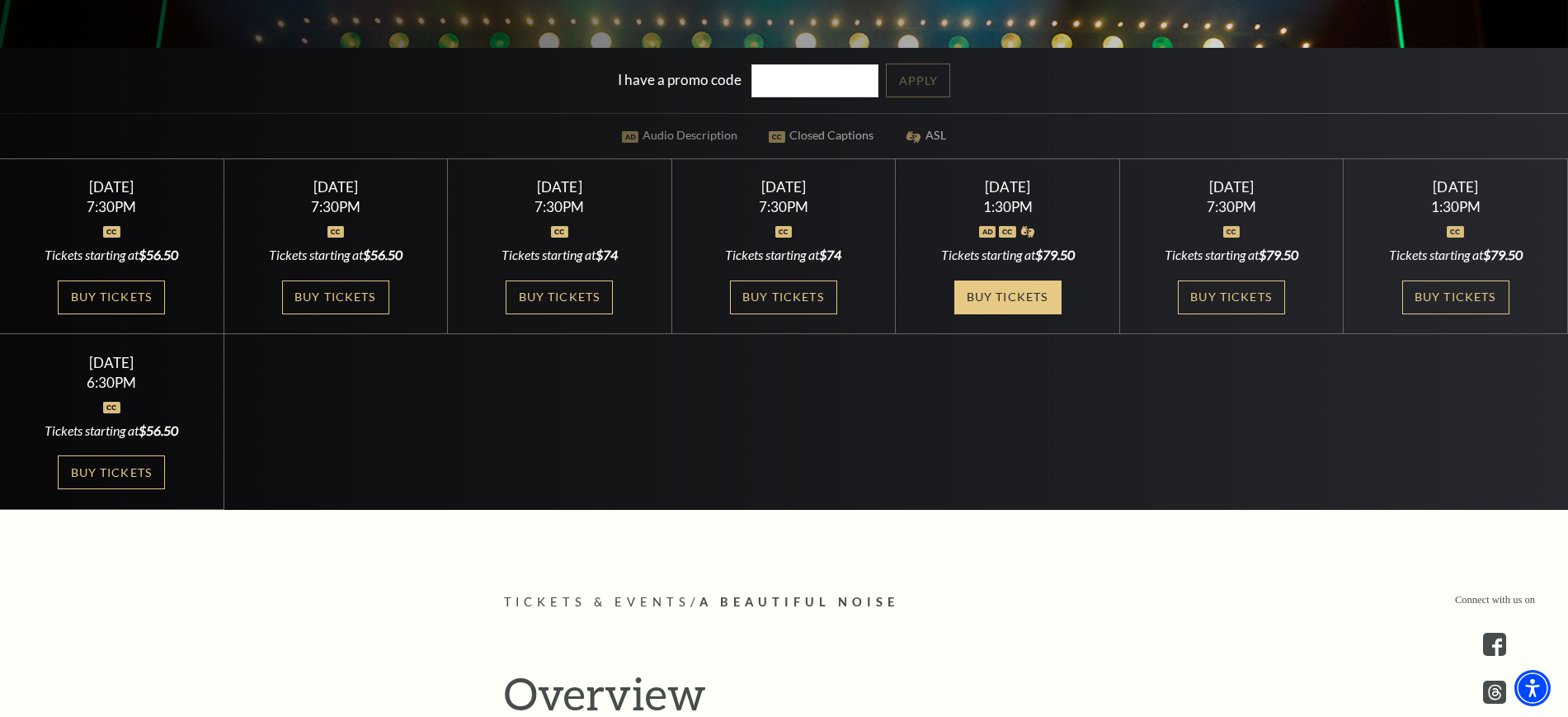
click at [1020, 291] on link "Buy Tickets" at bounding box center [1008, 297] width 107 height 34
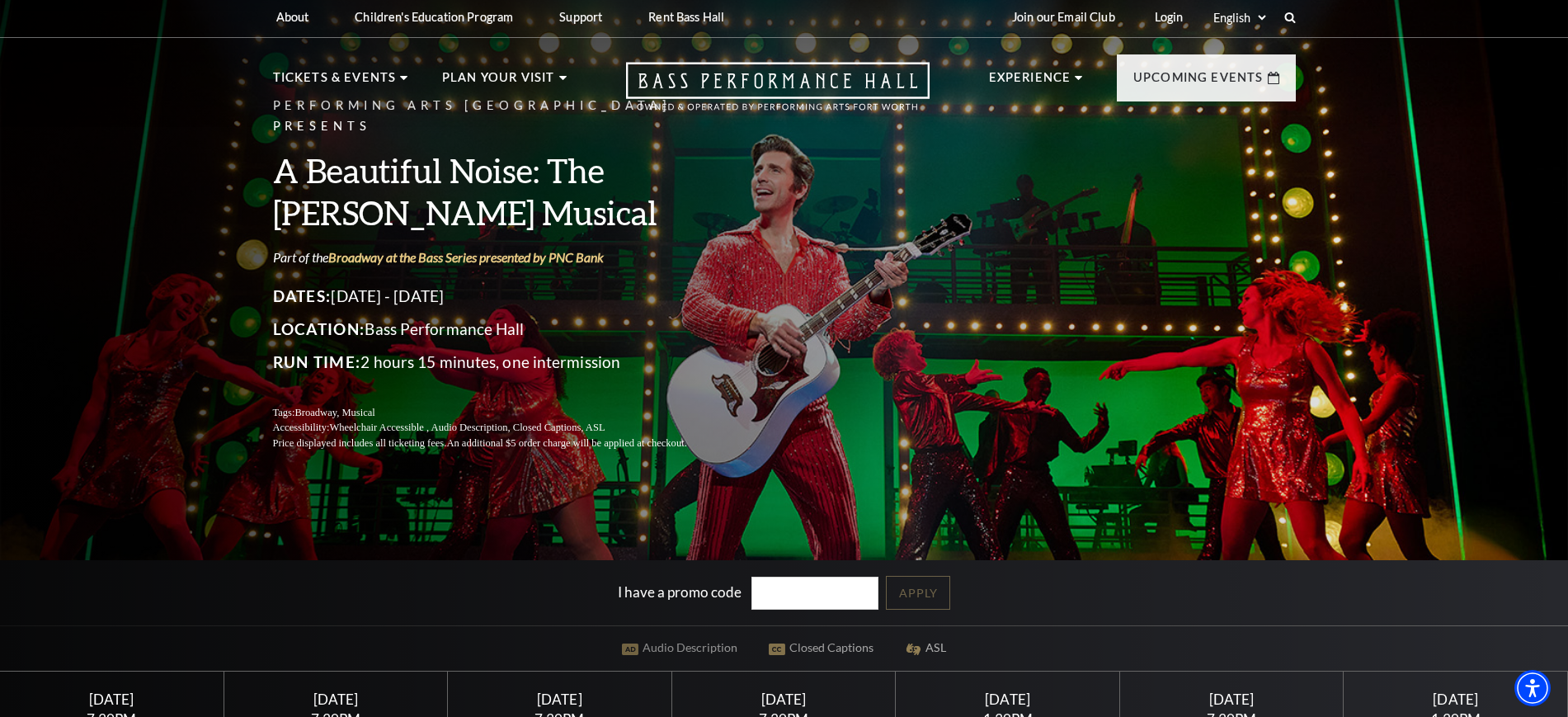
scroll to position [0, 0]
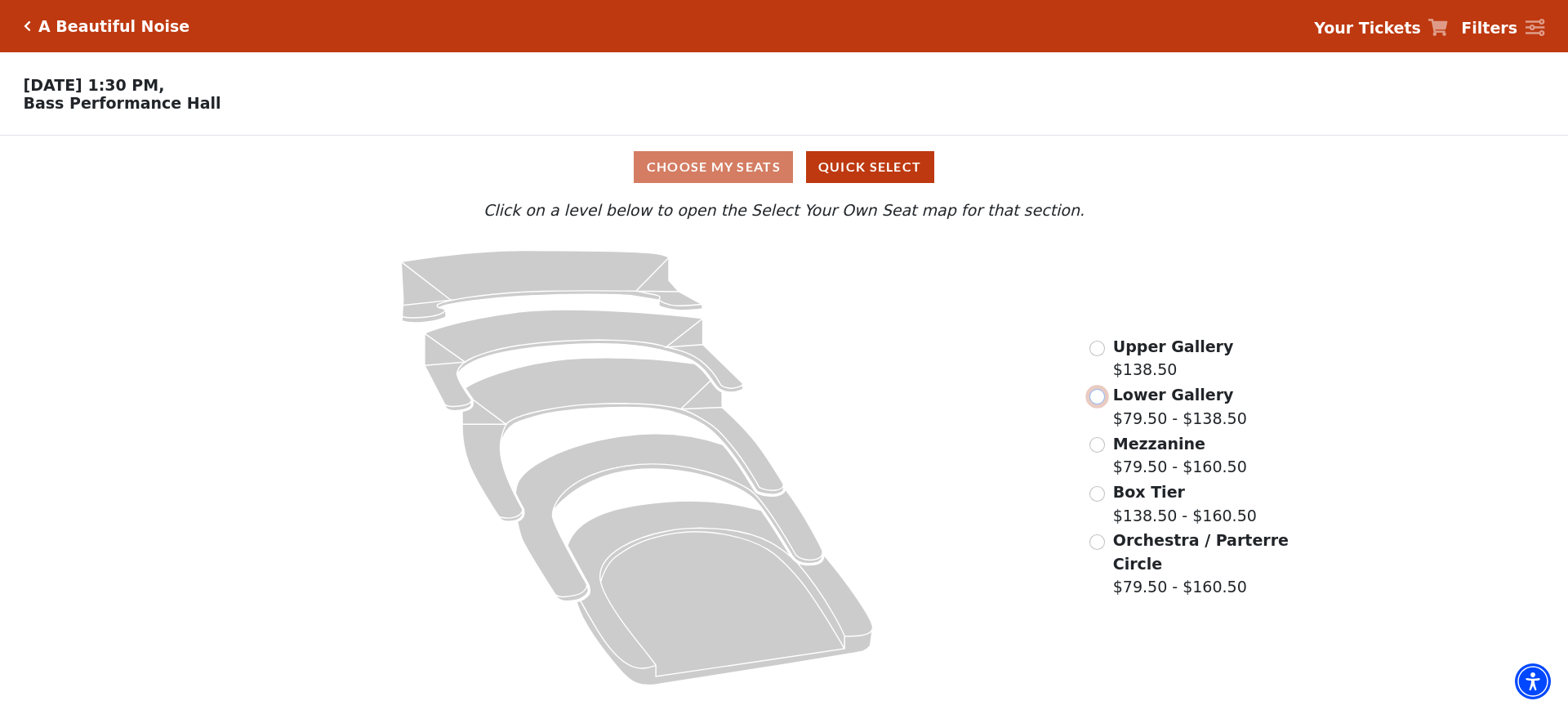
click at [1101, 399] on input "Lower Gallery$79.50 - $138.50\a" at bounding box center [1098, 397] width 16 height 16
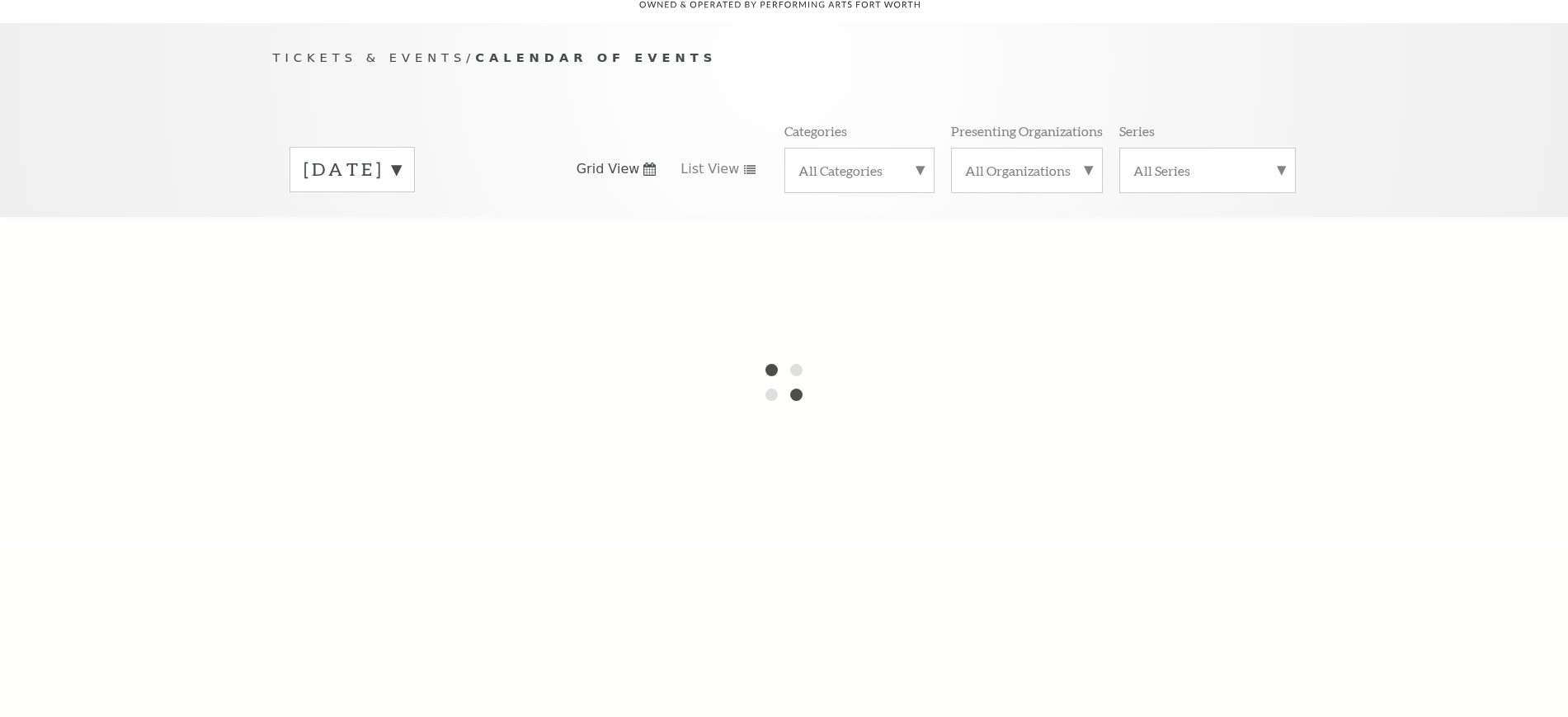
scroll to position [146, 0]
click at [401, 154] on label "September 2025" at bounding box center [352, 166] width 98 height 25
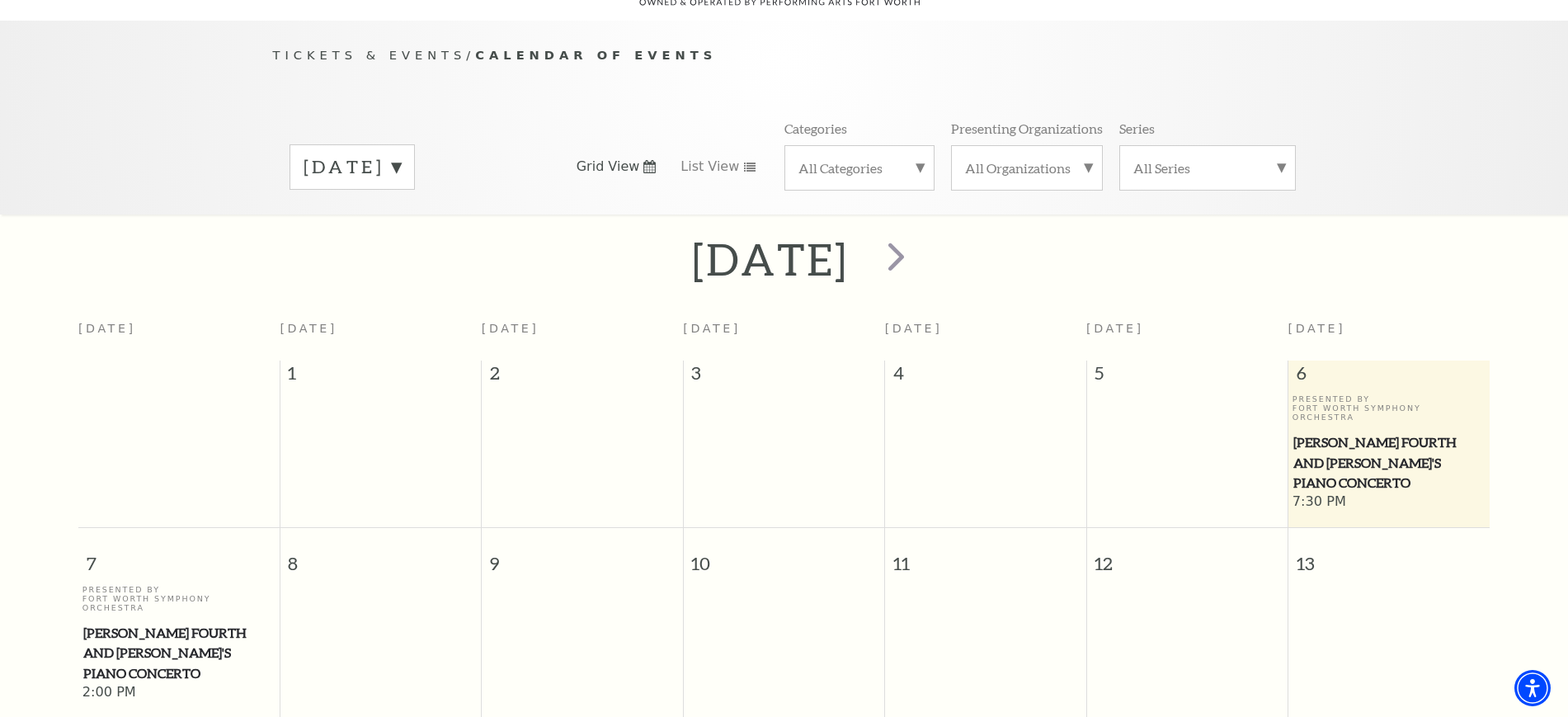
click at [401, 154] on label "September 2025" at bounding box center [352, 166] width 98 height 25
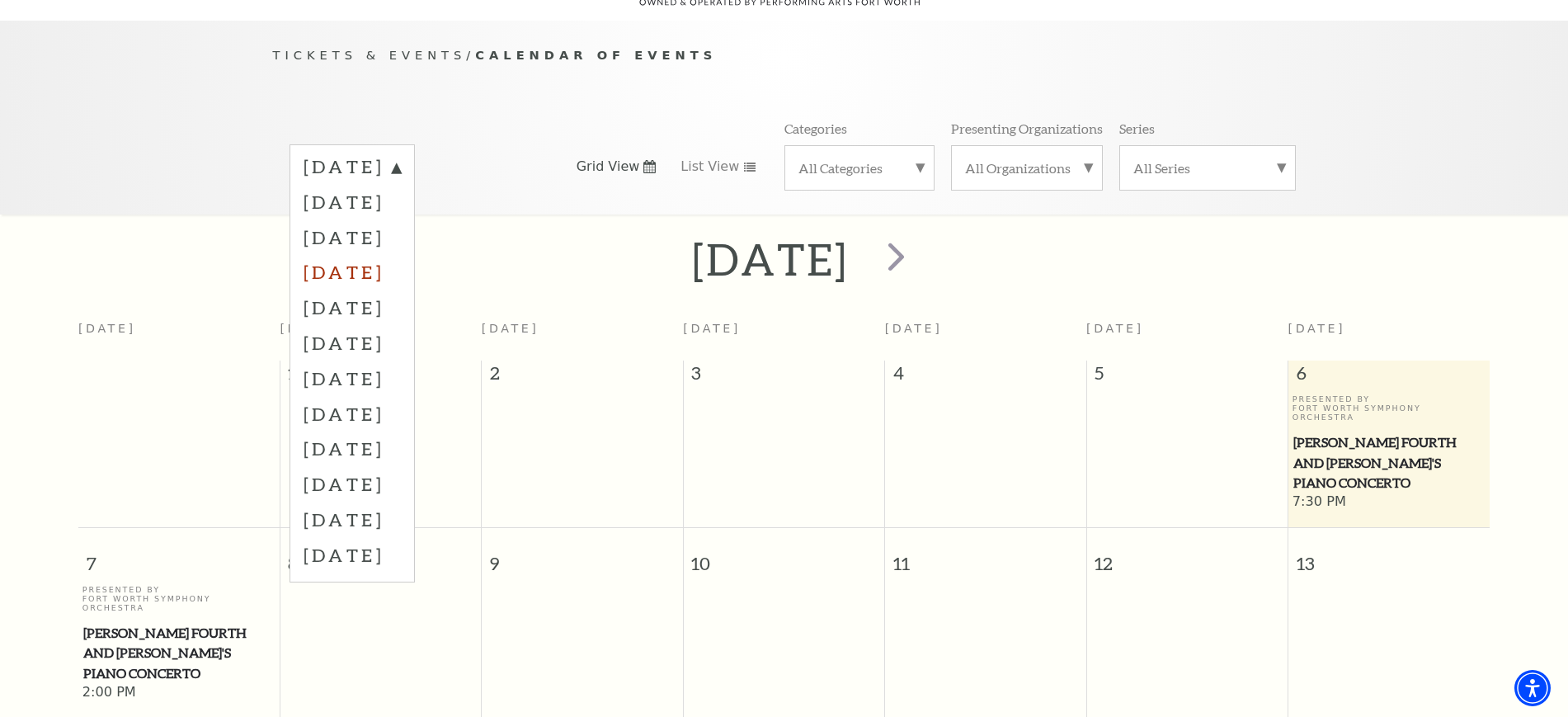
click at [363, 254] on label "December 2025" at bounding box center [352, 272] width 98 height 36
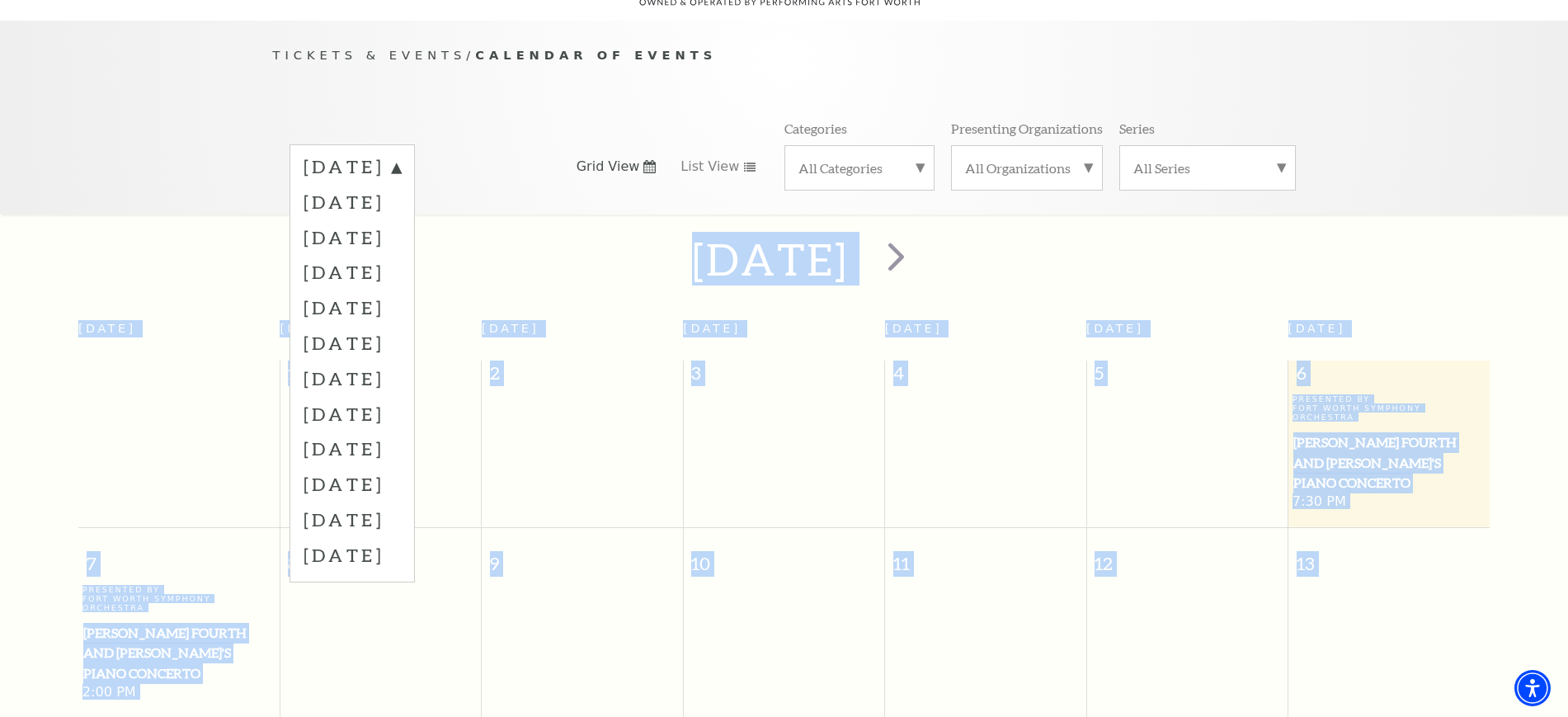
click at [0, 0] on div at bounding box center [0, 0] width 0 height 0
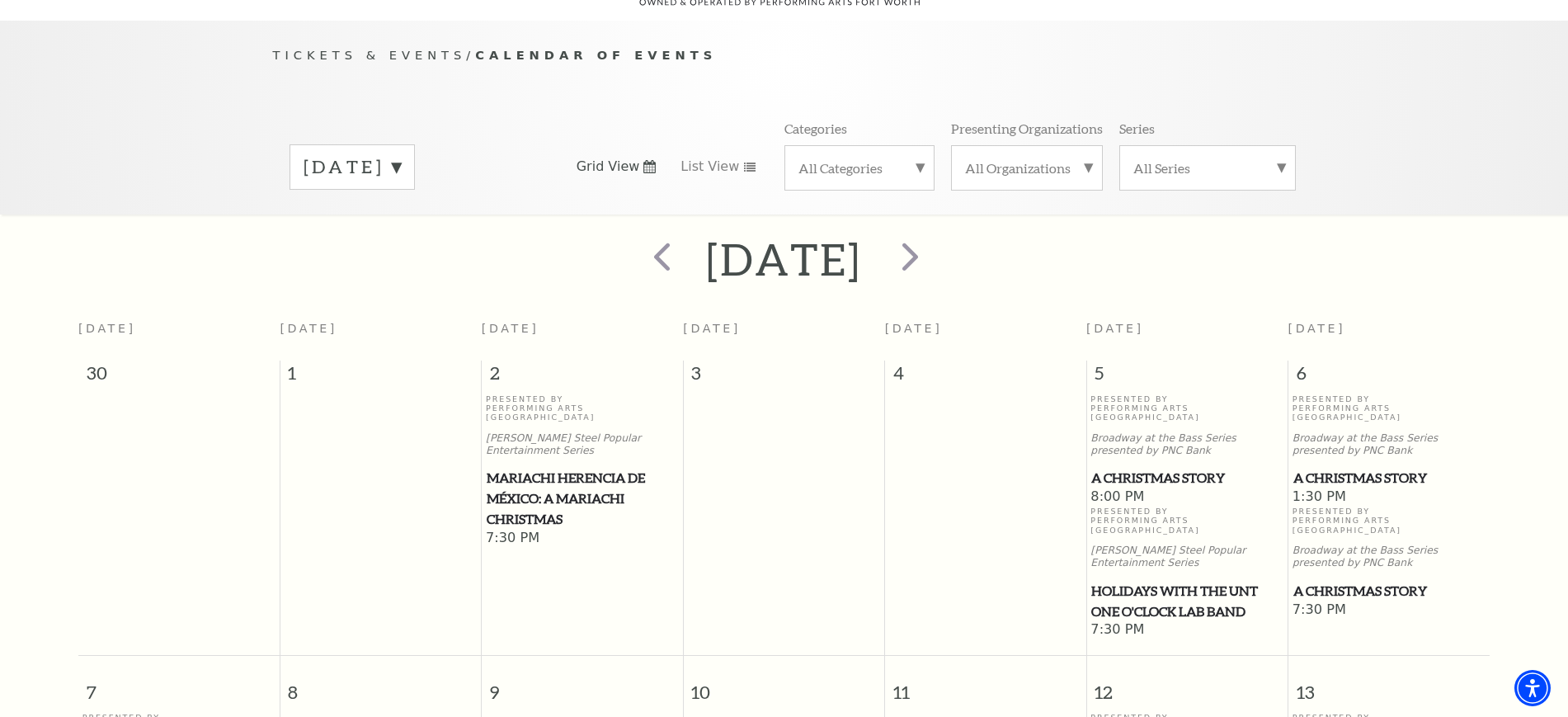
click at [1144, 468] on span "A Christmas Story" at bounding box center [1187, 478] width 192 height 21
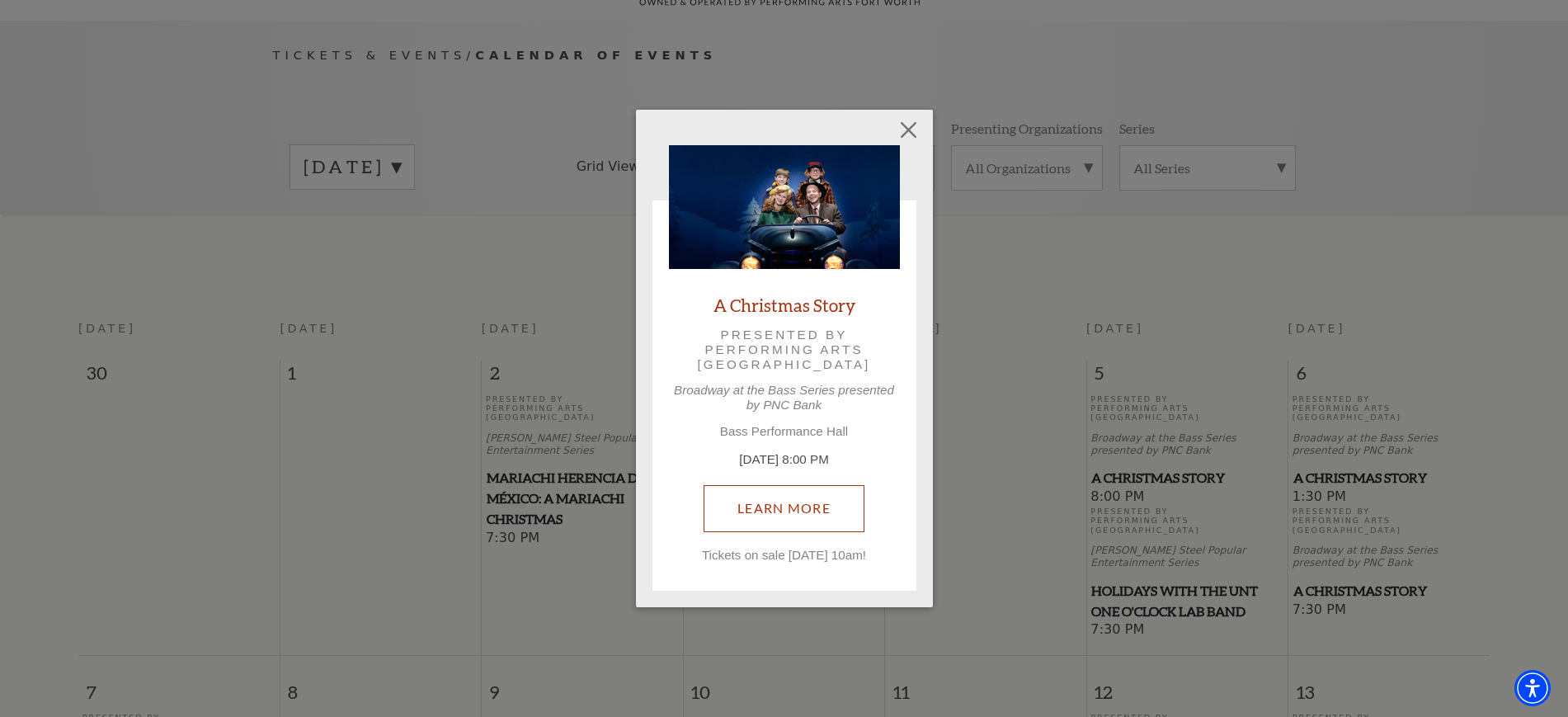
click at [774, 515] on link "Learn More" at bounding box center [784, 508] width 161 height 46
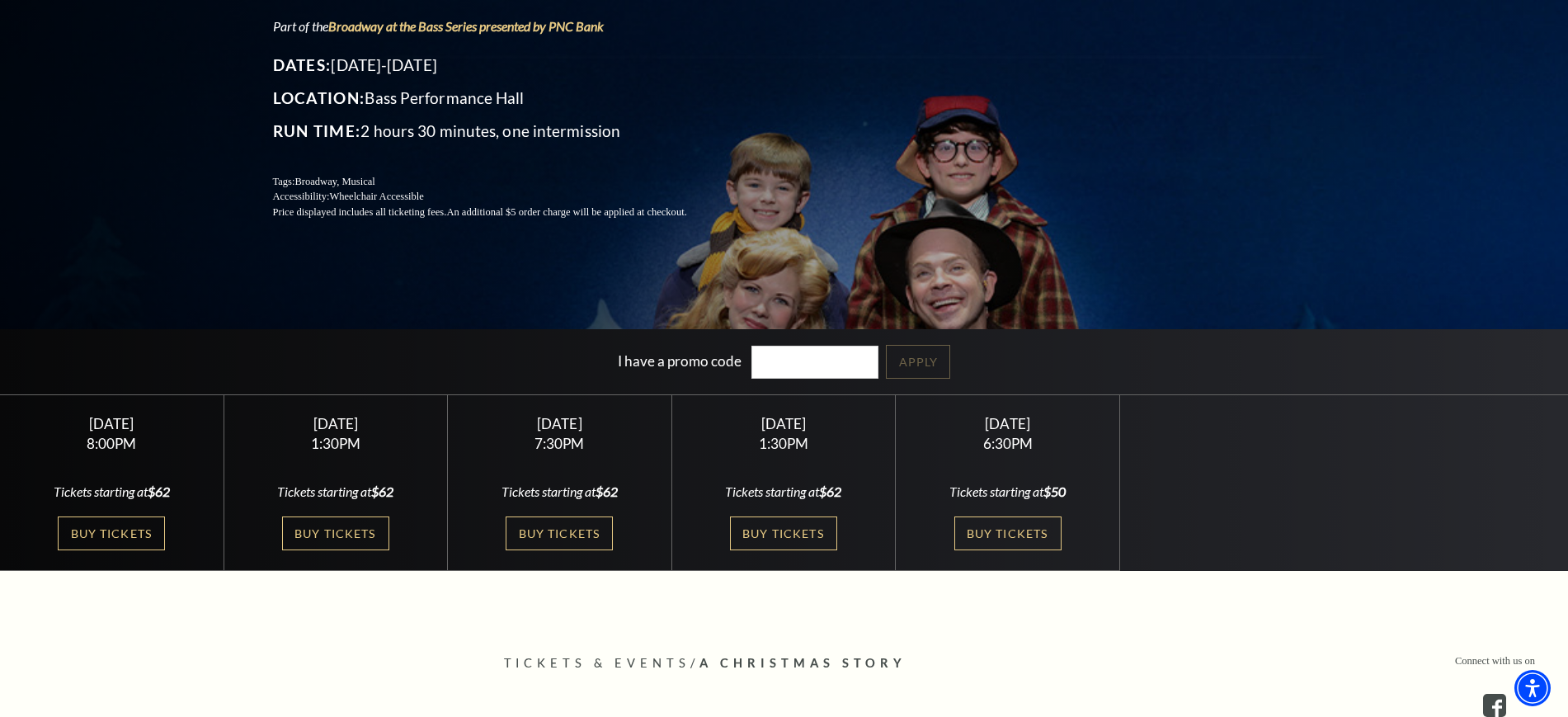
scroll to position [412, 0]
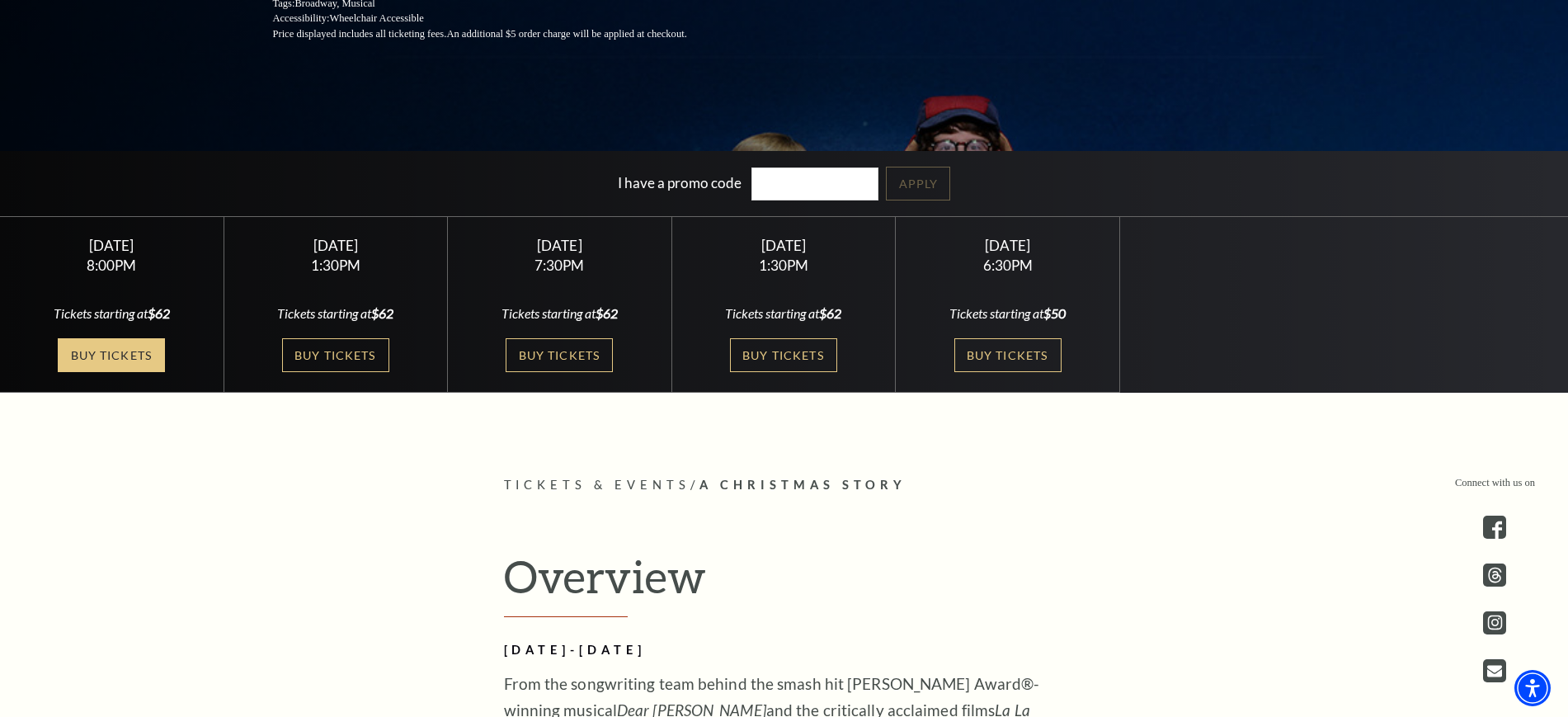
click at [120, 354] on link "Buy Tickets" at bounding box center [111, 355] width 107 height 34
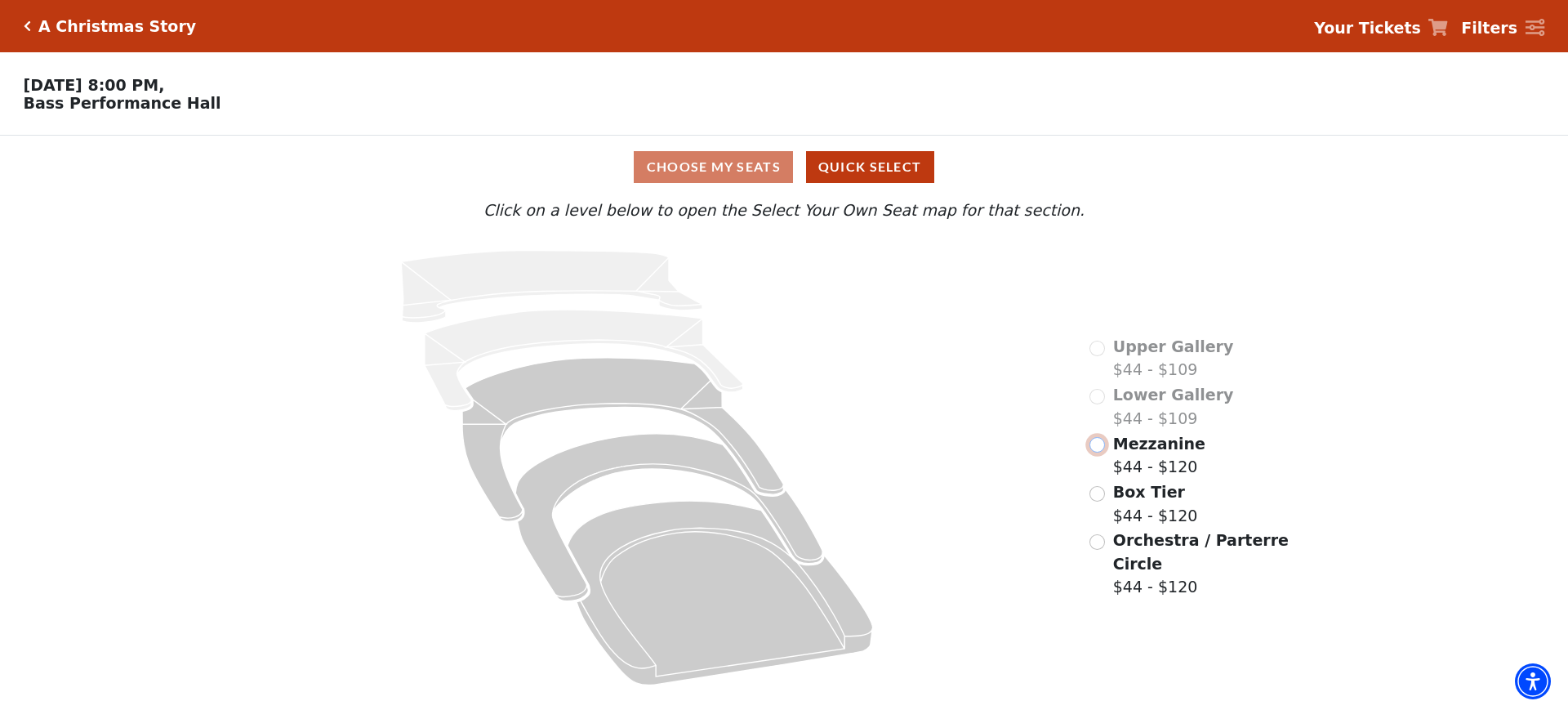
click at [1100, 452] on input "Mezzanine$44 - $120\a" at bounding box center [1098, 444] width 16 height 16
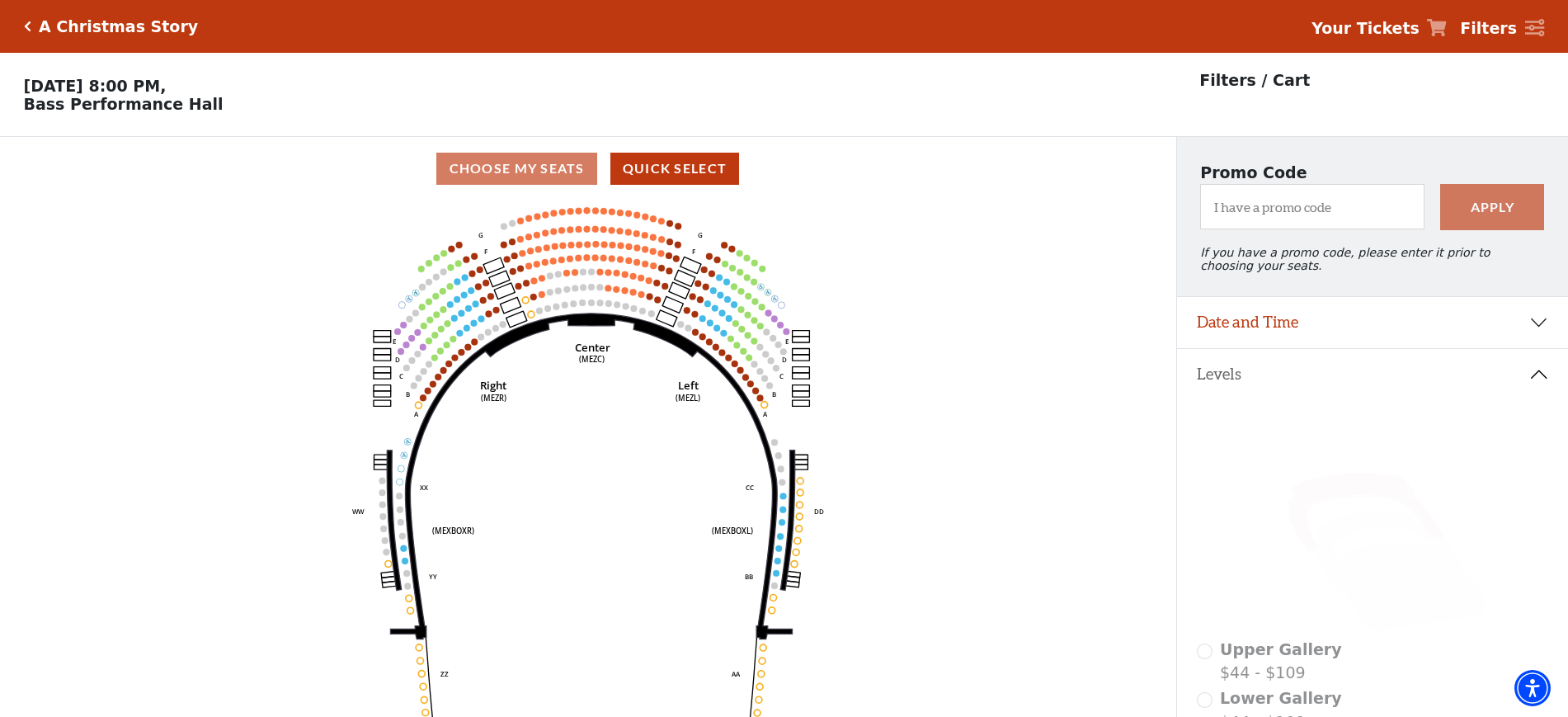
click at [24, 15] on div "A Christmas Story Your Tickets Filters" at bounding box center [784, 26] width 1568 height 53
click at [25, 25] on icon "Click here to go back to filters" at bounding box center [27, 26] width 8 height 11
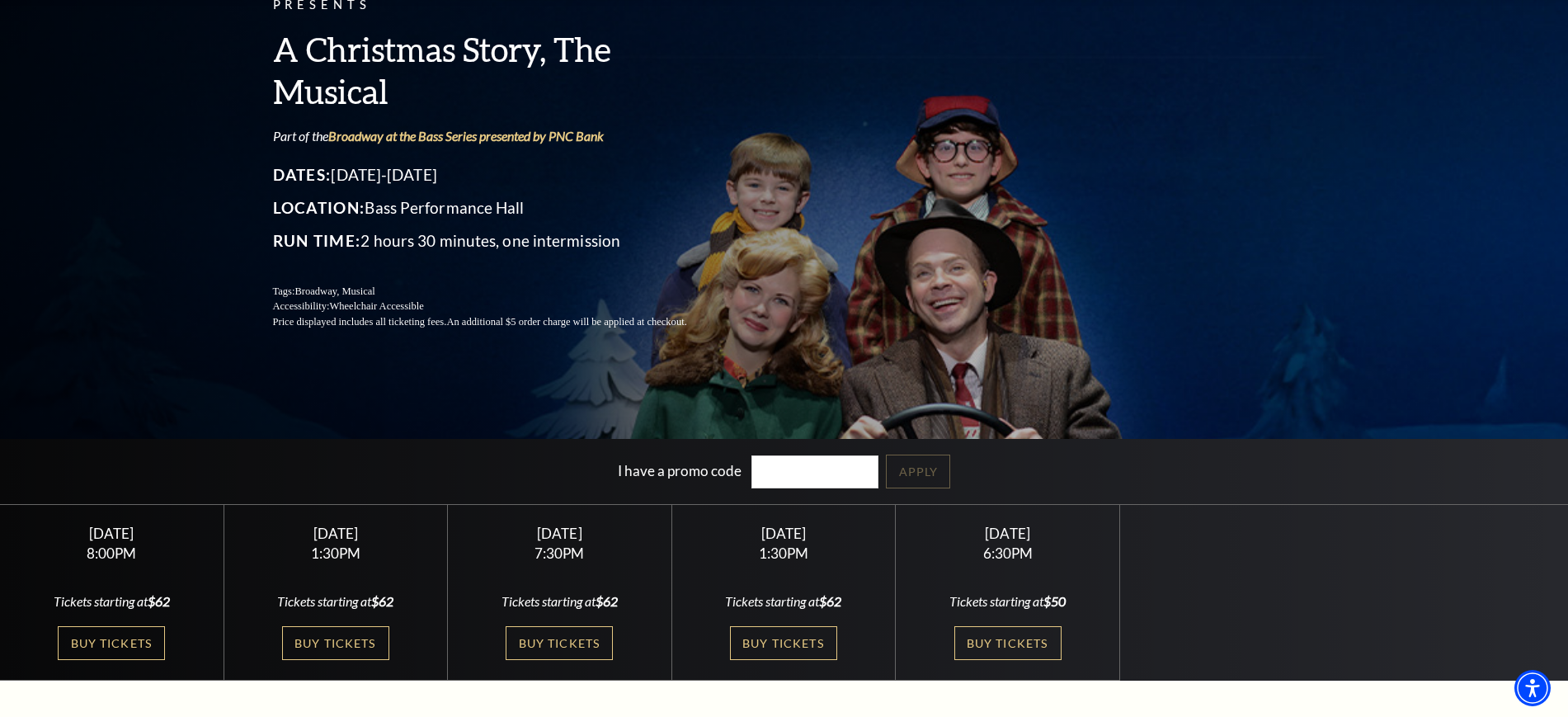
scroll to position [412, 0]
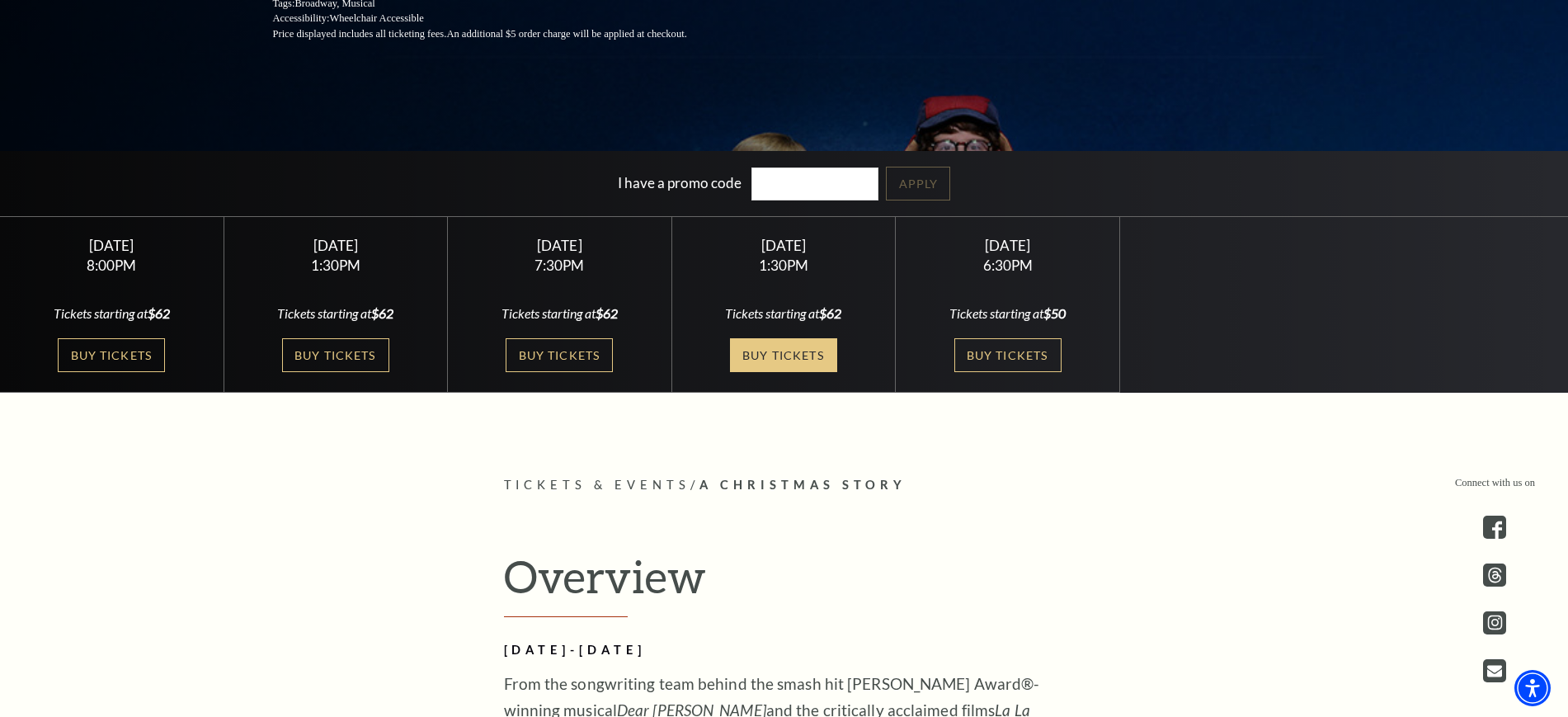
click at [779, 354] on link "Buy Tickets" at bounding box center [784, 355] width 107 height 34
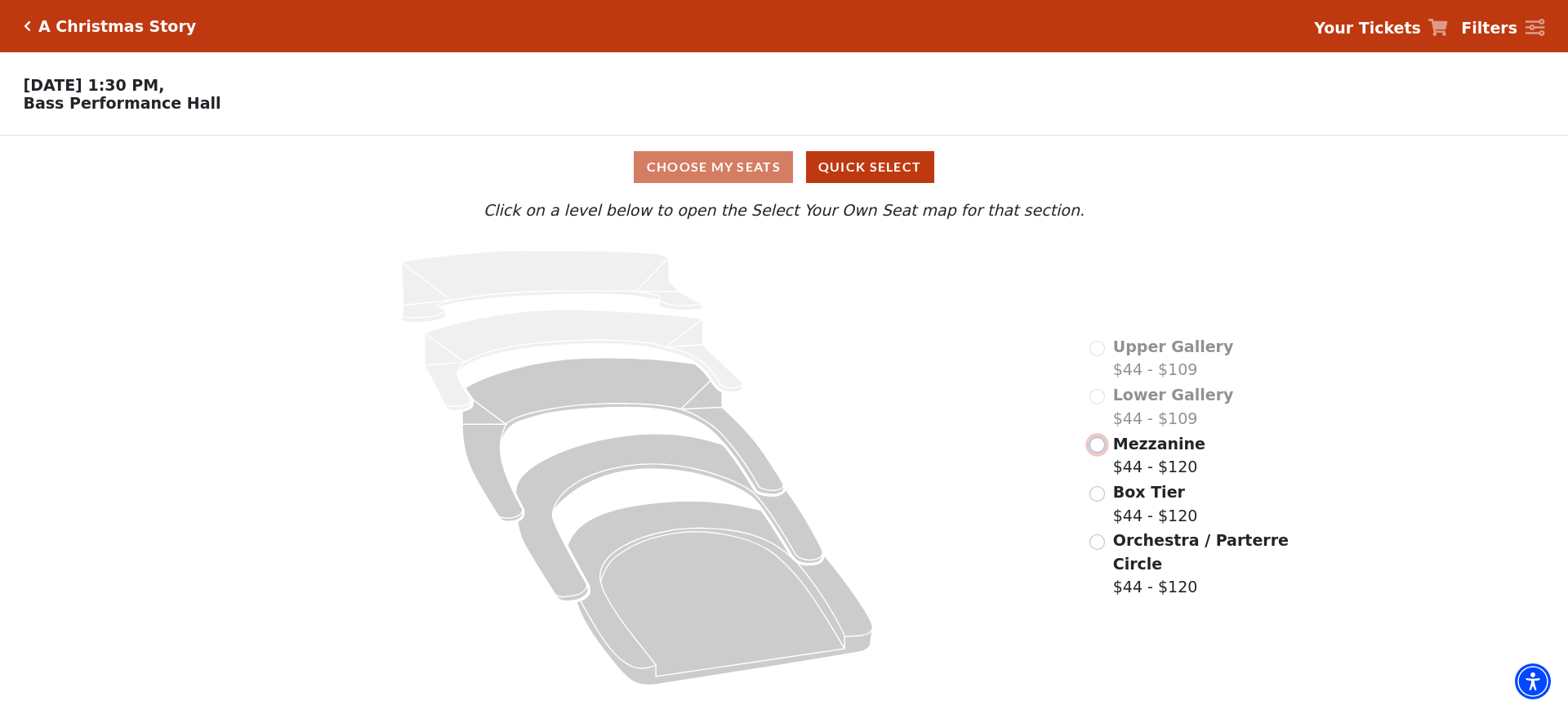
click at [1097, 452] on input "Mezzanine$44 - $120\a" at bounding box center [1098, 444] width 16 height 16
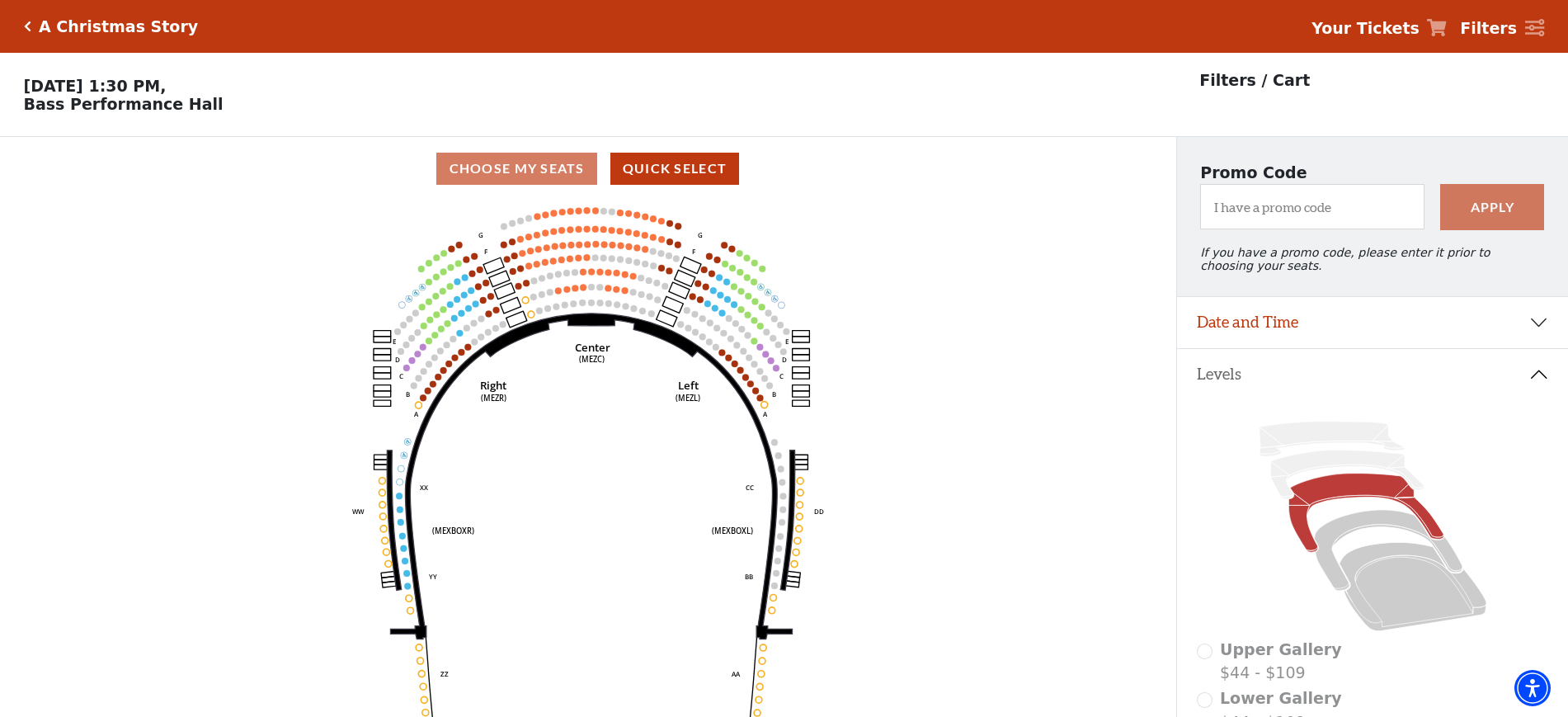
click at [27, 24] on icon "Click here to go back to filters" at bounding box center [27, 26] width 8 height 11
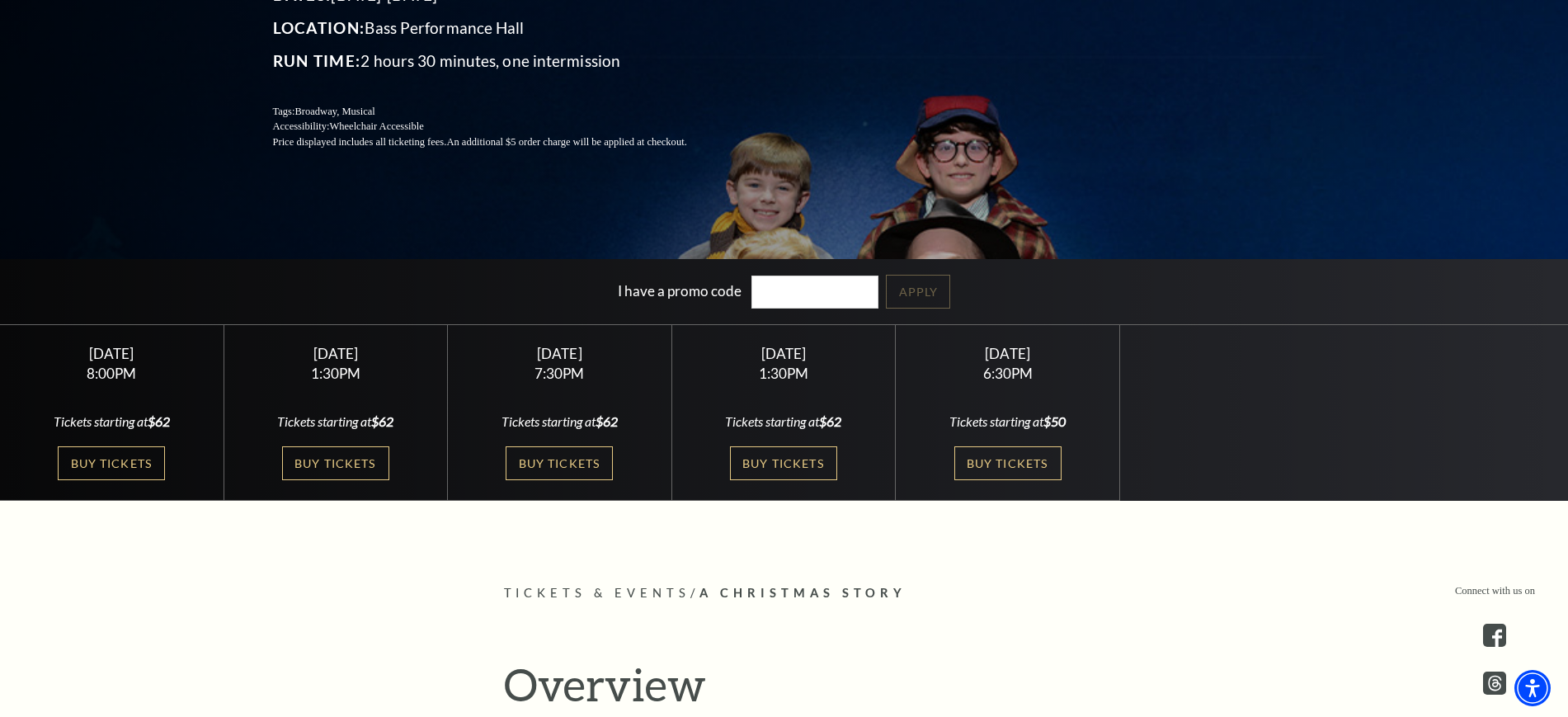
scroll to position [309, 0]
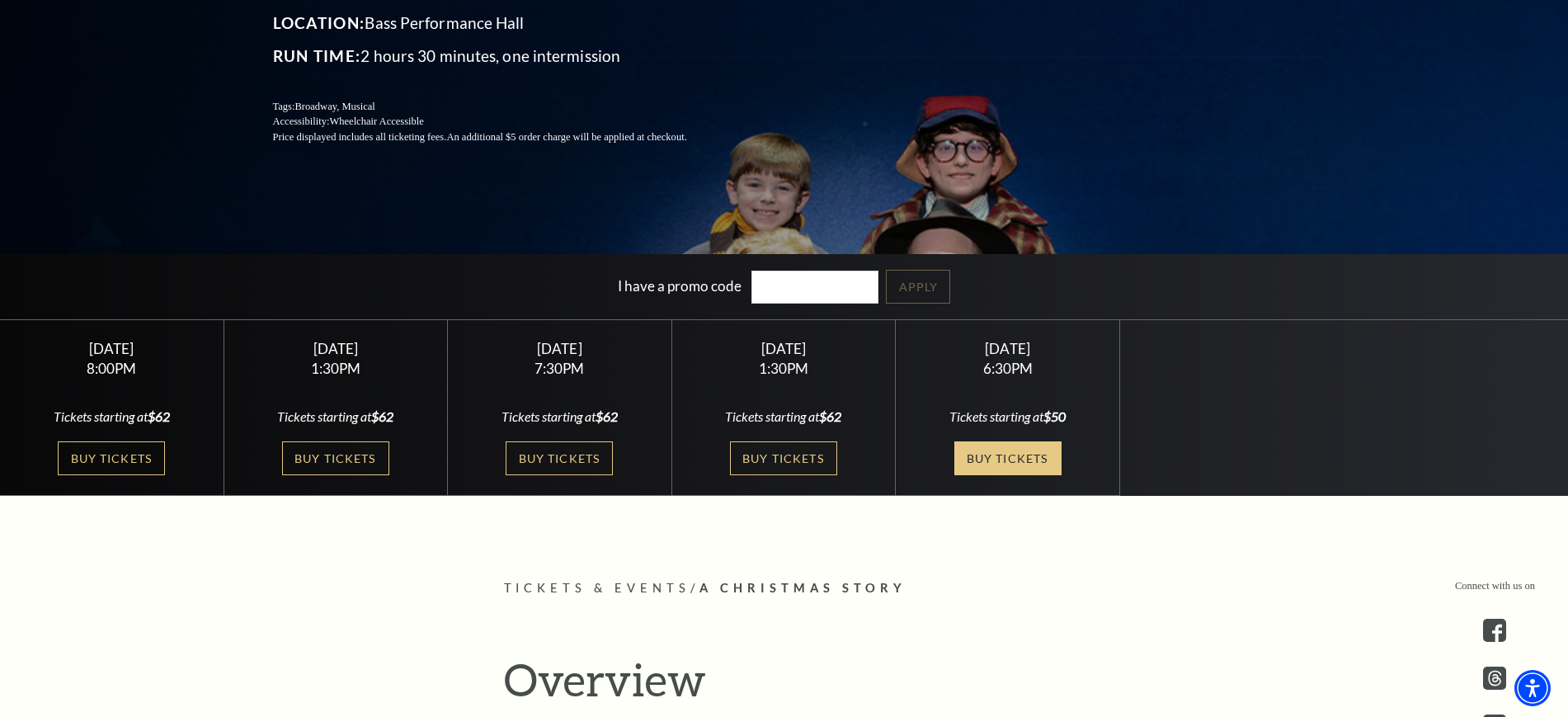
click at [1026, 468] on link "Buy Tickets" at bounding box center [1008, 457] width 107 height 34
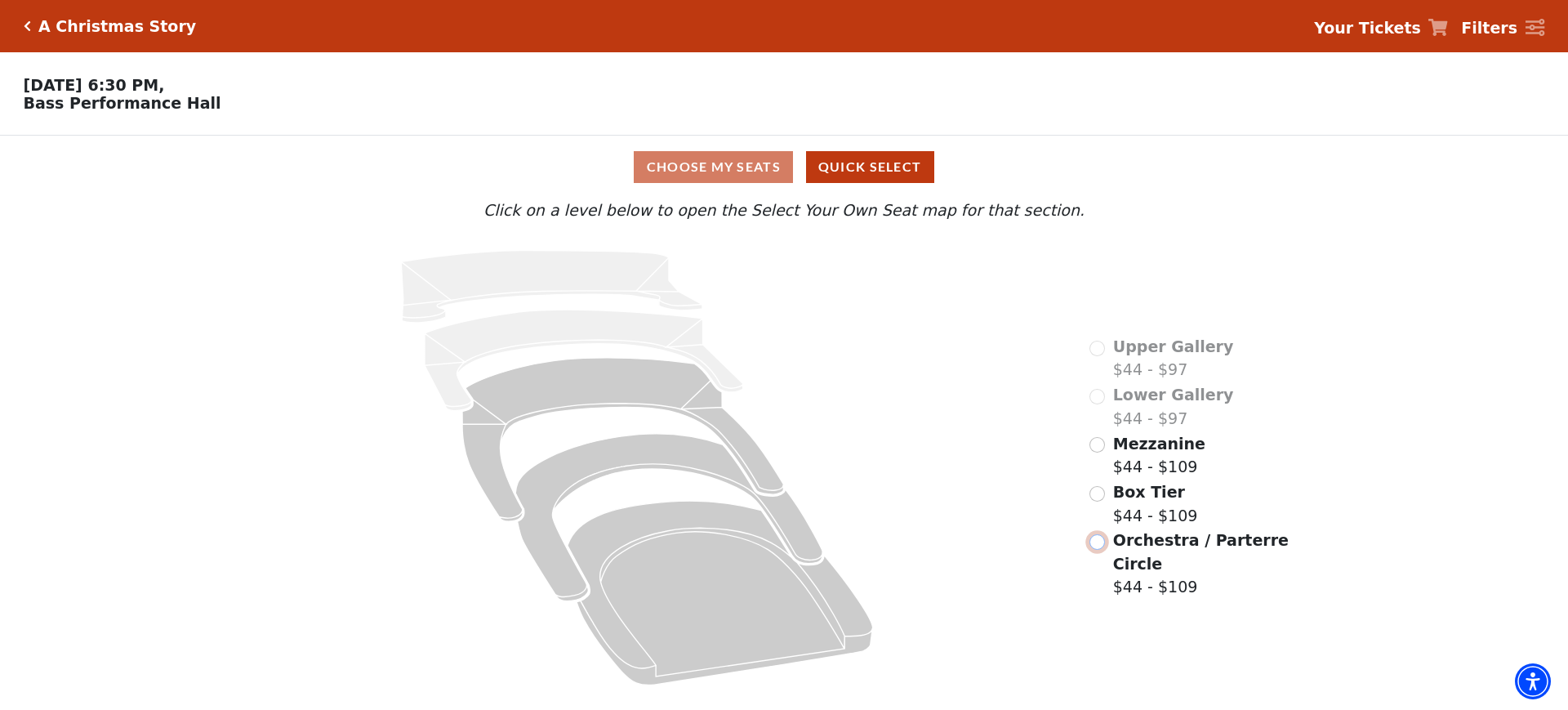
click at [1102, 534] on input "Orchestra / Parterre Circle$44 - $109\a" at bounding box center [1098, 542] width 16 height 16
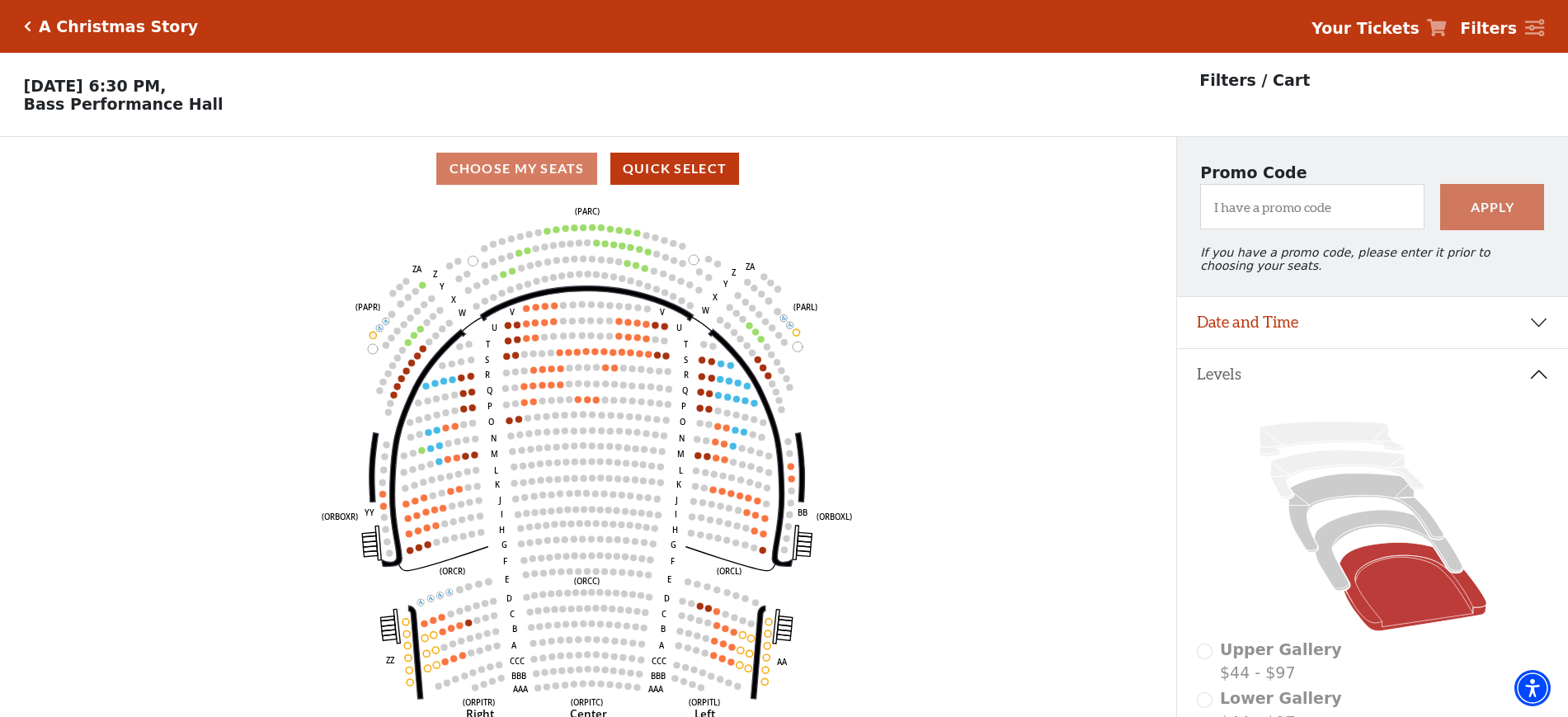
click at [29, 28] on icon "Click here to go back to filters" at bounding box center [27, 26] width 8 height 11
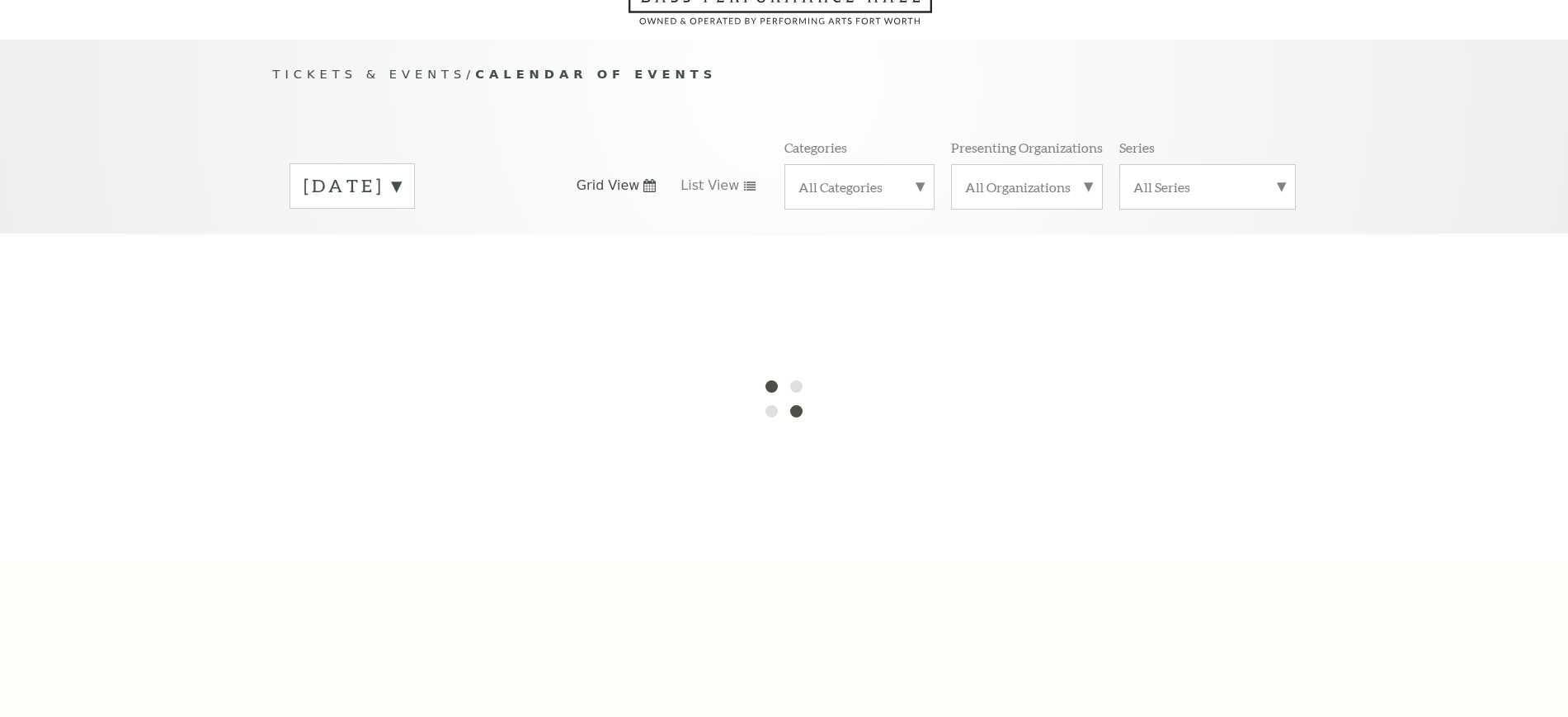
scroll to position [146, 0]
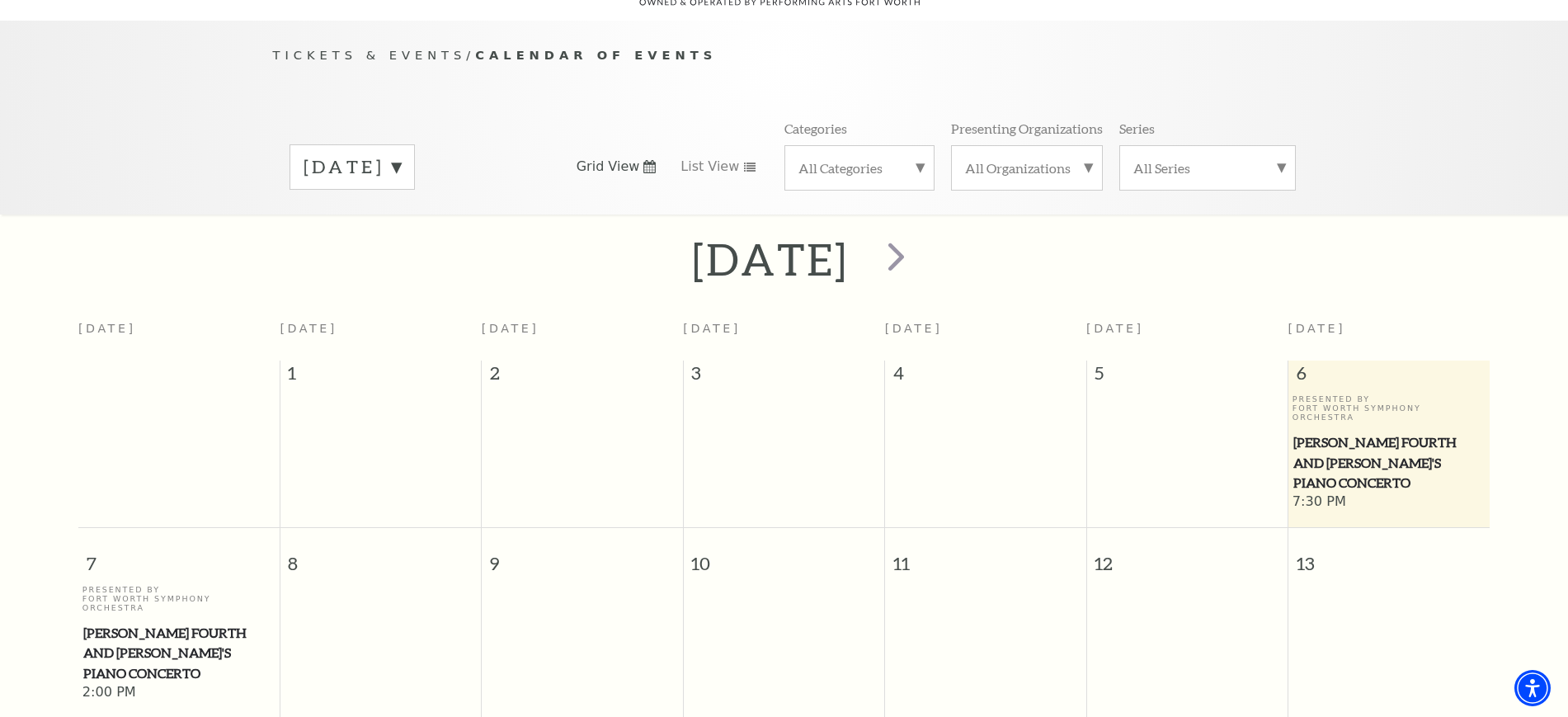
click at [390, 154] on label "[DATE]" at bounding box center [352, 166] width 98 height 25
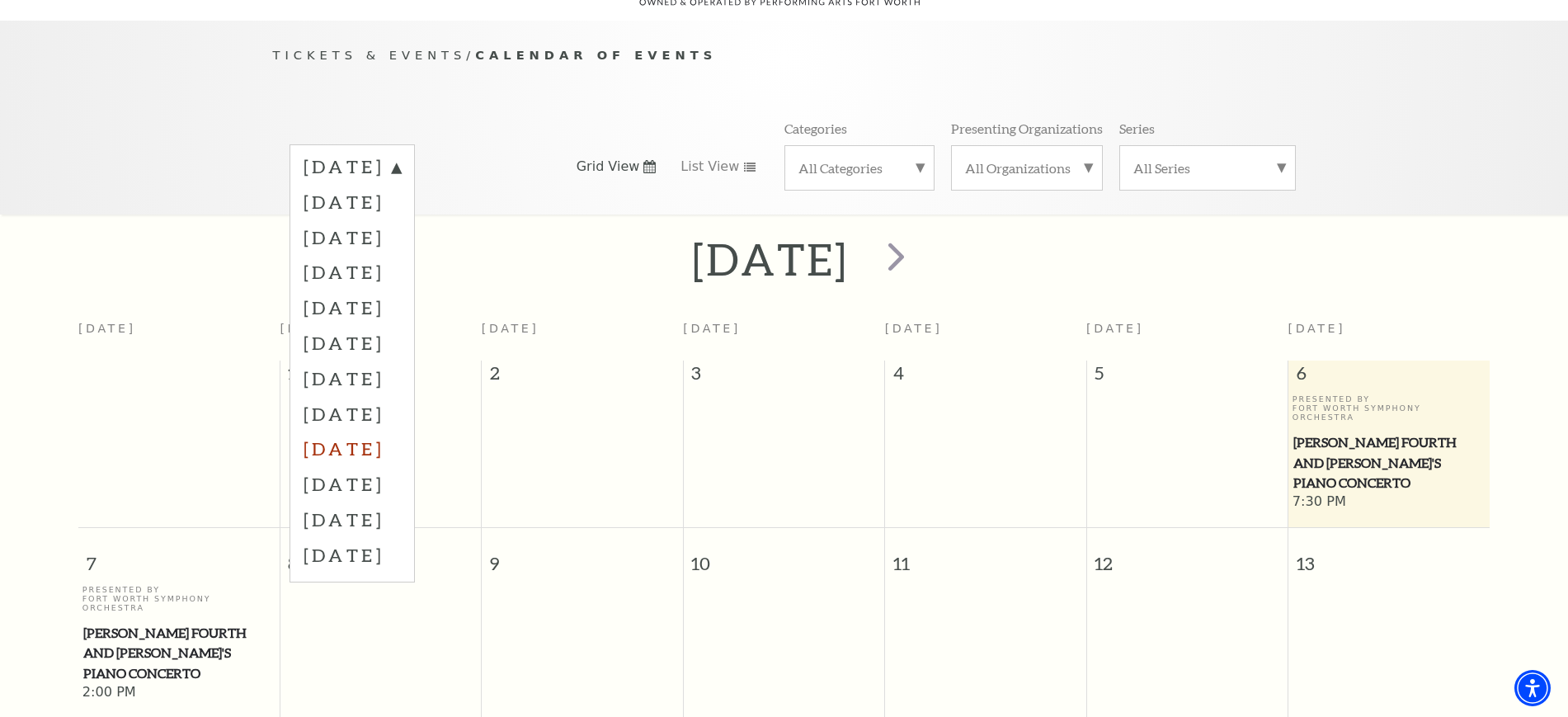
click at [390, 430] on label "[DATE]" at bounding box center [352, 448] width 98 height 36
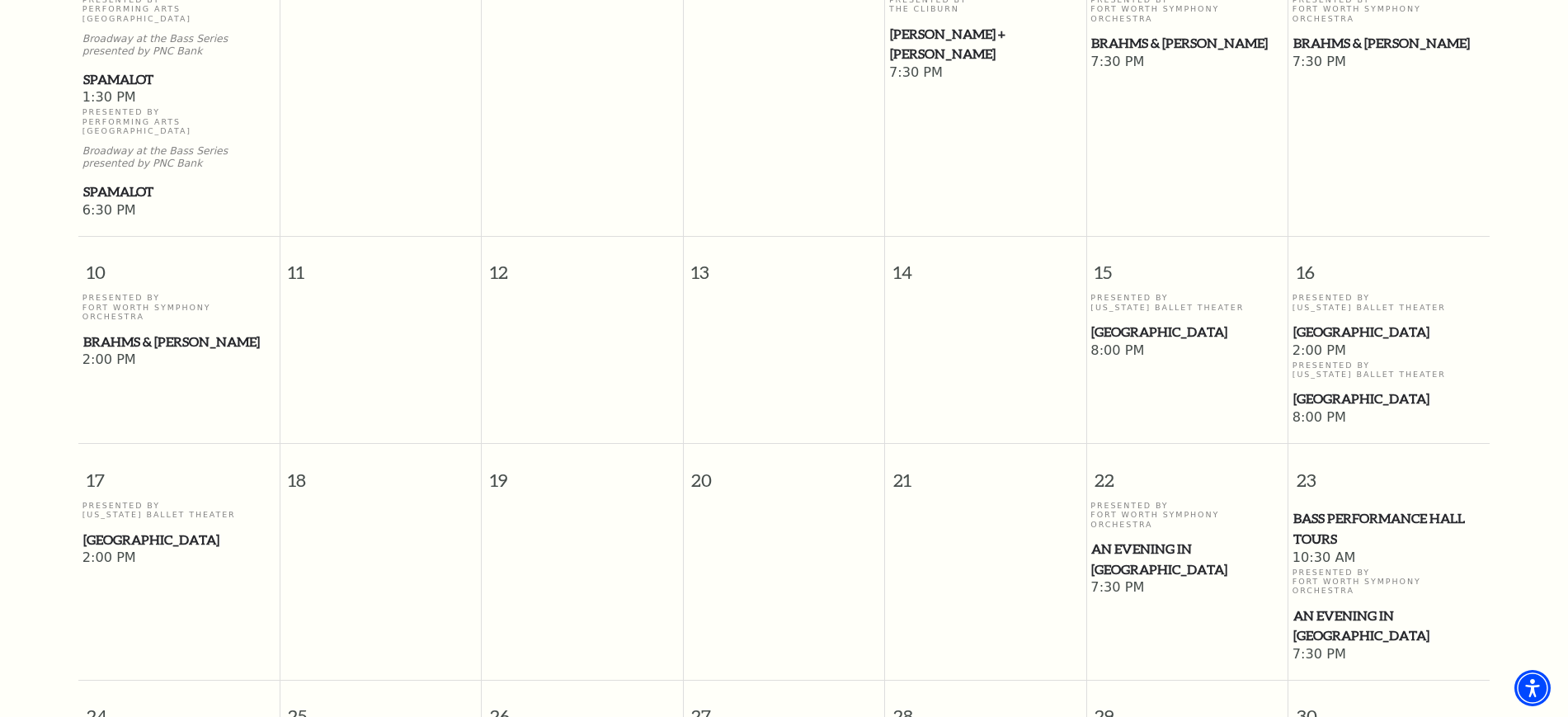
scroll to position [971, 0]
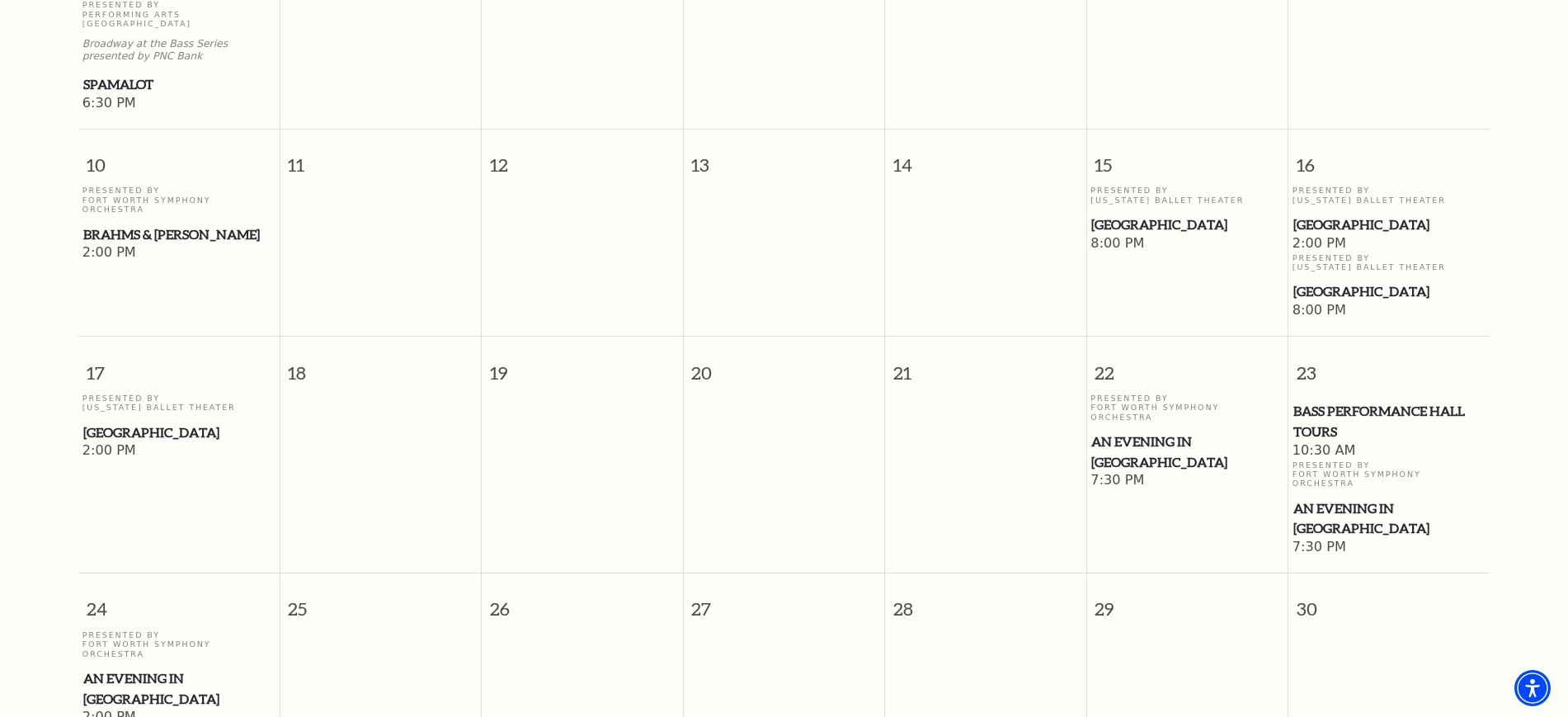
click at [1318, 214] on span "[GEOGRAPHIC_DATA]" at bounding box center [1389, 225] width 192 height 21
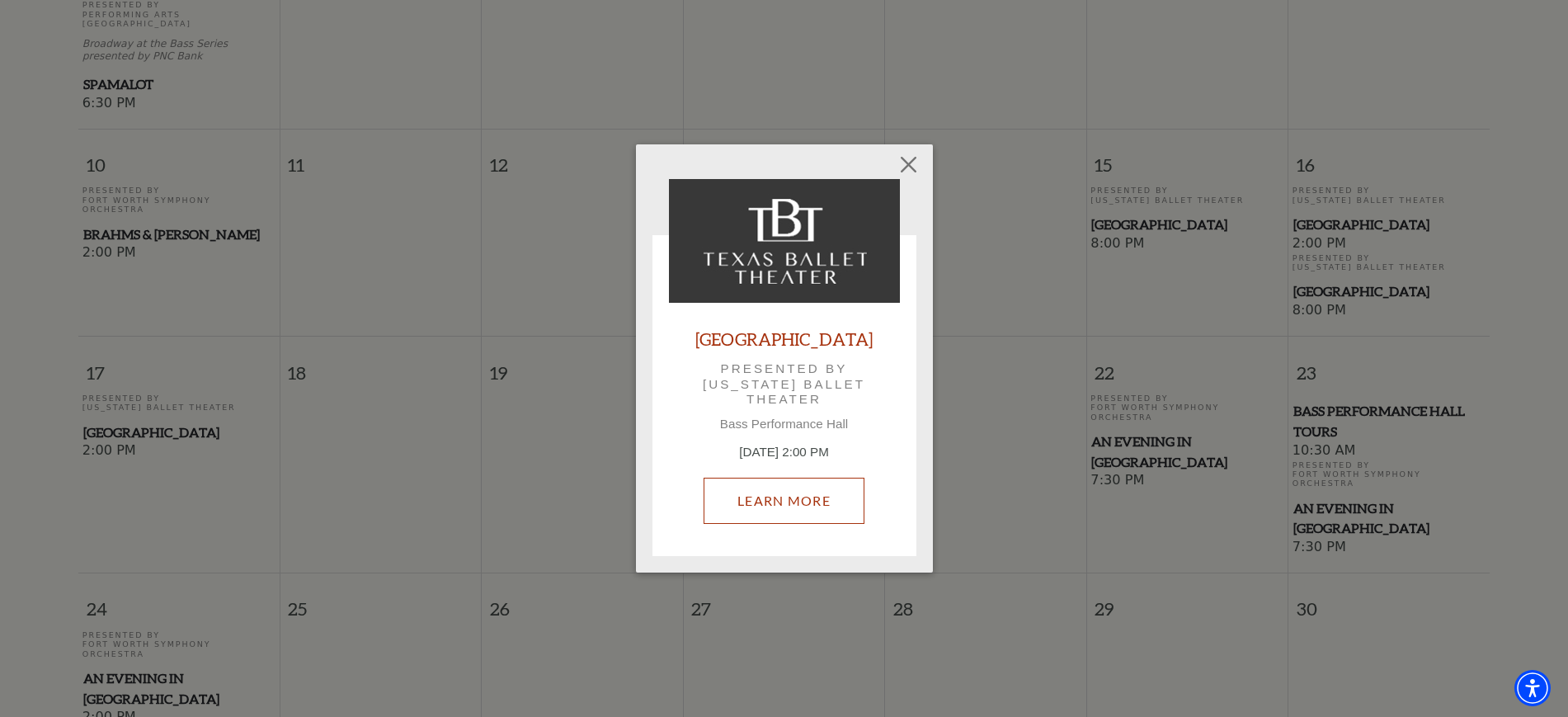
click at [814, 507] on link "Learn More" at bounding box center [784, 500] width 161 height 46
